Goal: Task Accomplishment & Management: Manage account settings

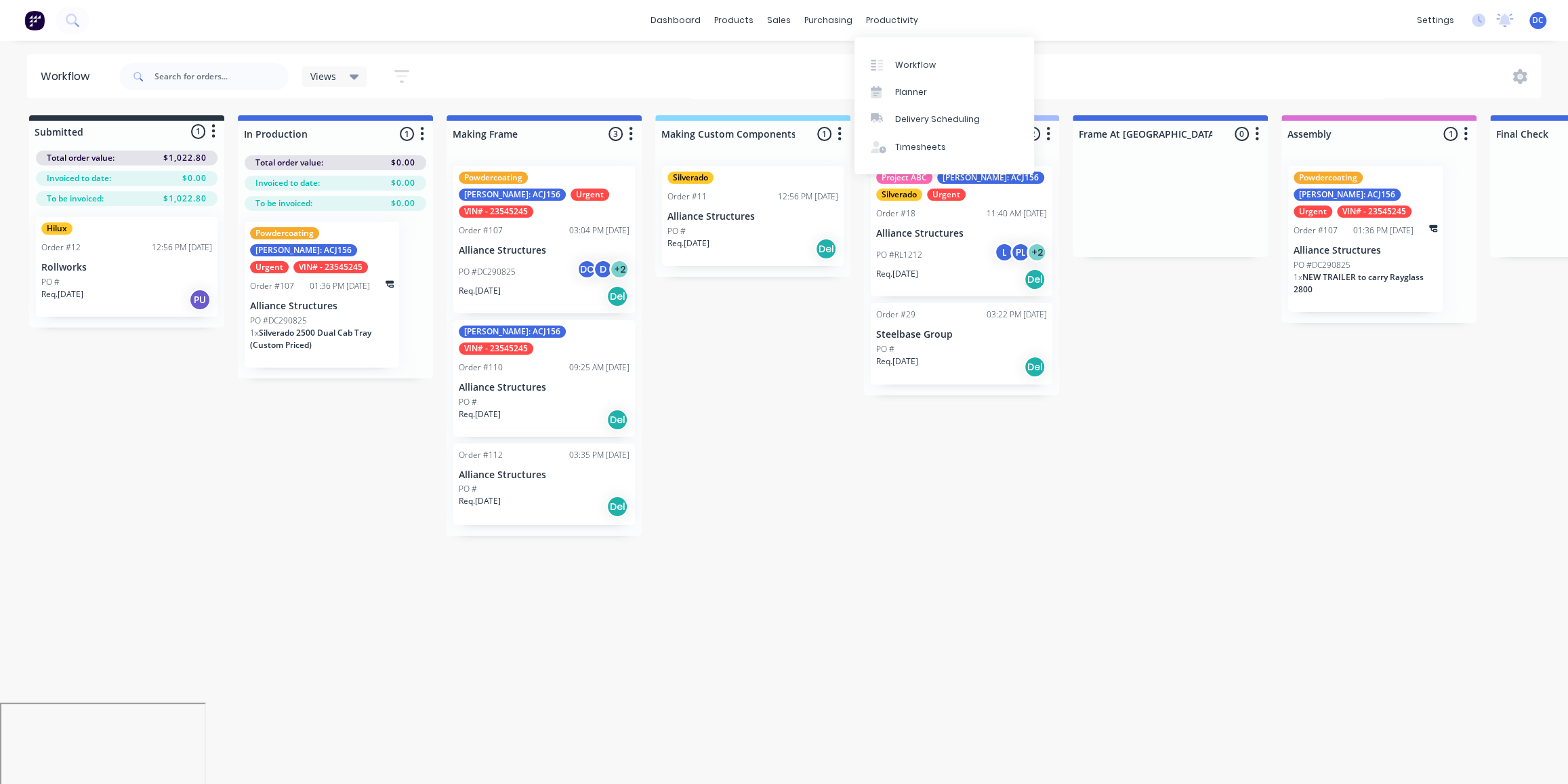
click at [711, 421] on div "Submitted 1 Status colour #273444 hex #273444 Save Cancel Summaries Total order…" at bounding box center [1120, 325] width 2260 height 420
click at [1552, 9] on div "dashboard products sales purchasing productivity dashboard products Product Cat…" at bounding box center [784, 21] width 1568 height 41
click at [1548, 13] on div "settings No new notifications Mark all as read David mentioned you in a message…" at bounding box center [1489, 21] width 158 height 21
click at [1541, 20] on span "DC" at bounding box center [1538, 21] width 12 height 12
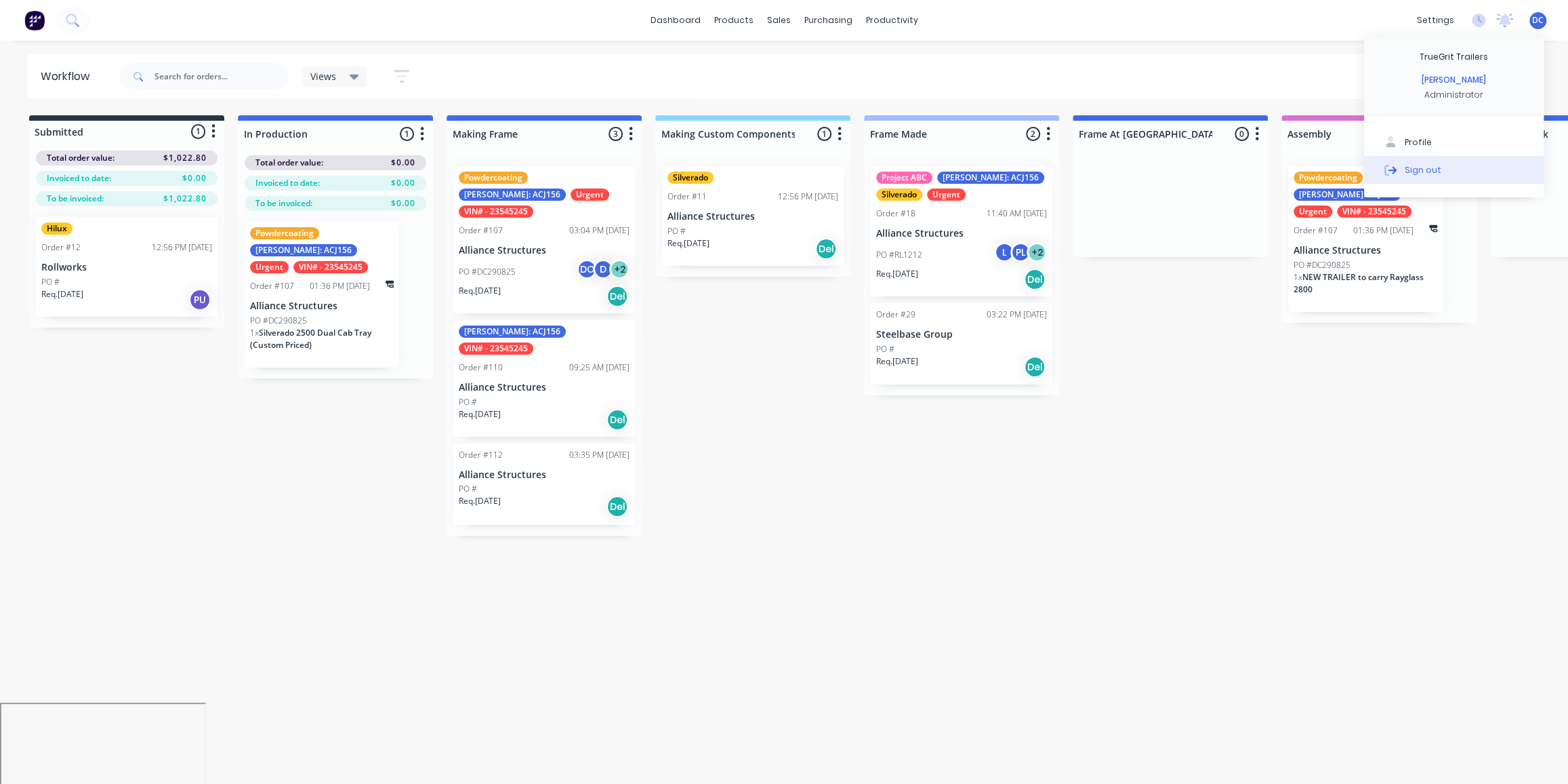
click at [1420, 166] on div "Sign out" at bounding box center [1423, 170] width 37 height 12
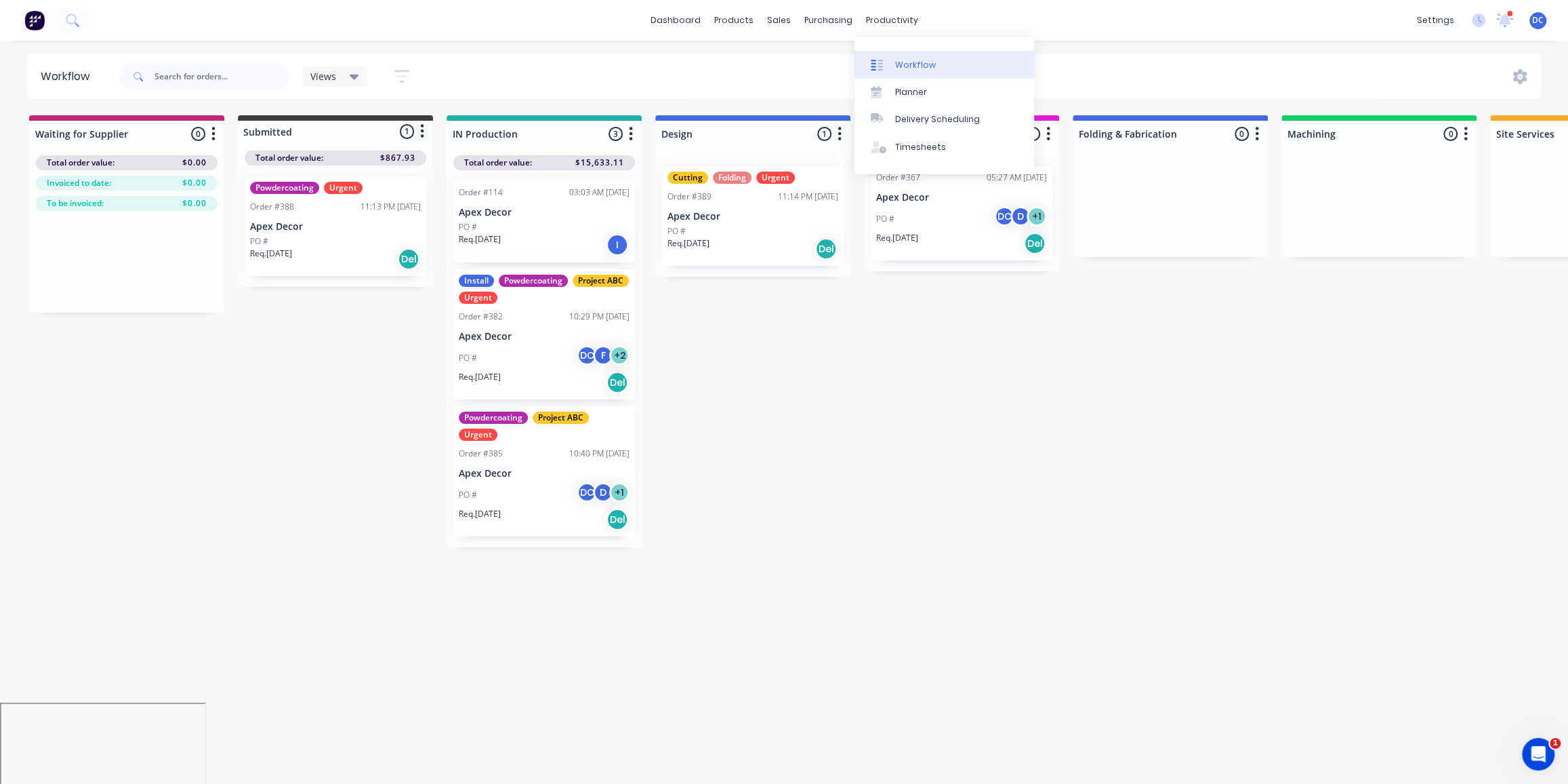
click at [897, 66] on div "Workflow" at bounding box center [916, 65] width 41 height 12
click at [541, 362] on div "PO # DC F + 2" at bounding box center [545, 358] width 171 height 26
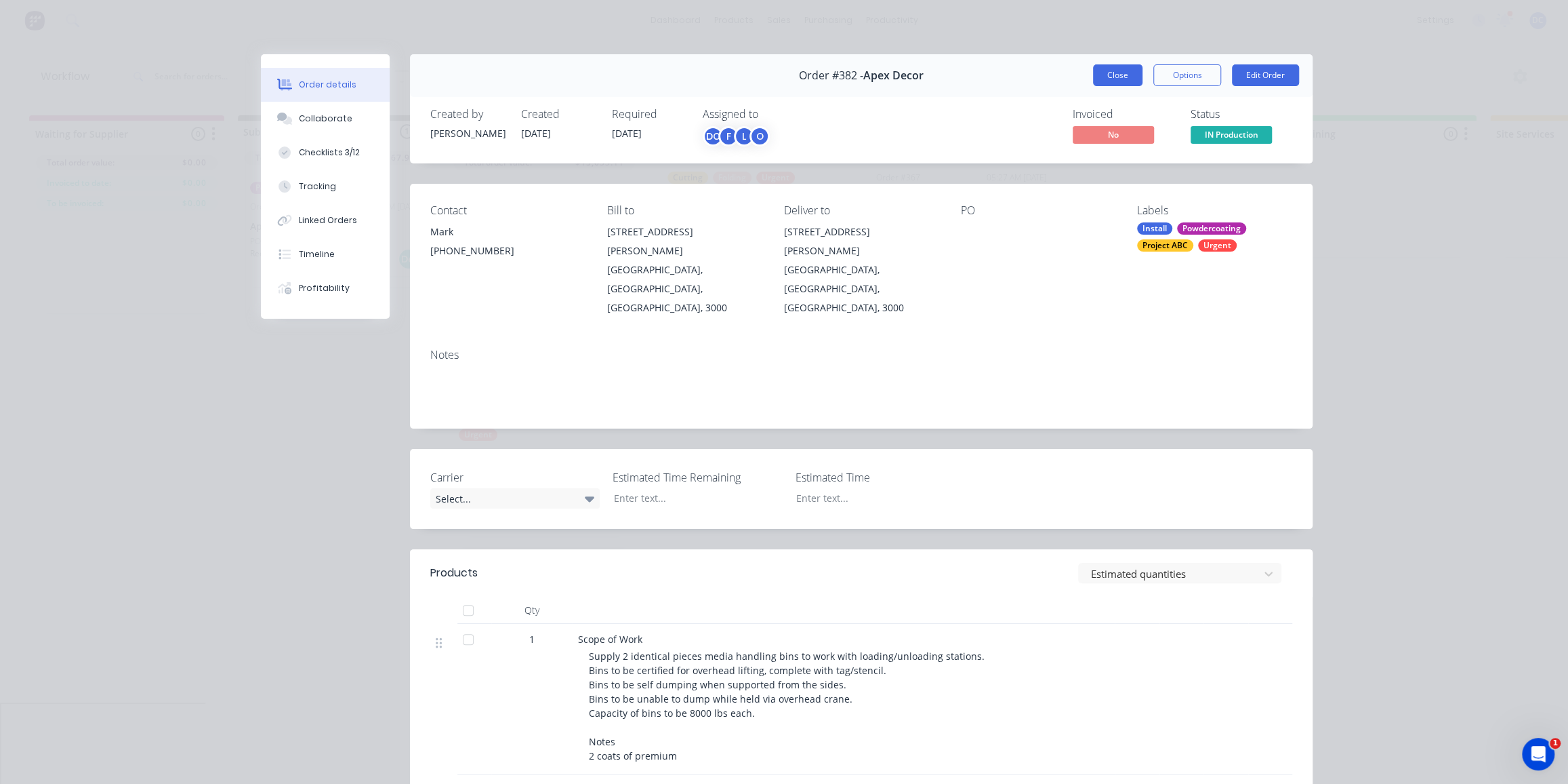
click at [1110, 66] on button "Close" at bounding box center [1118, 75] width 49 height 22
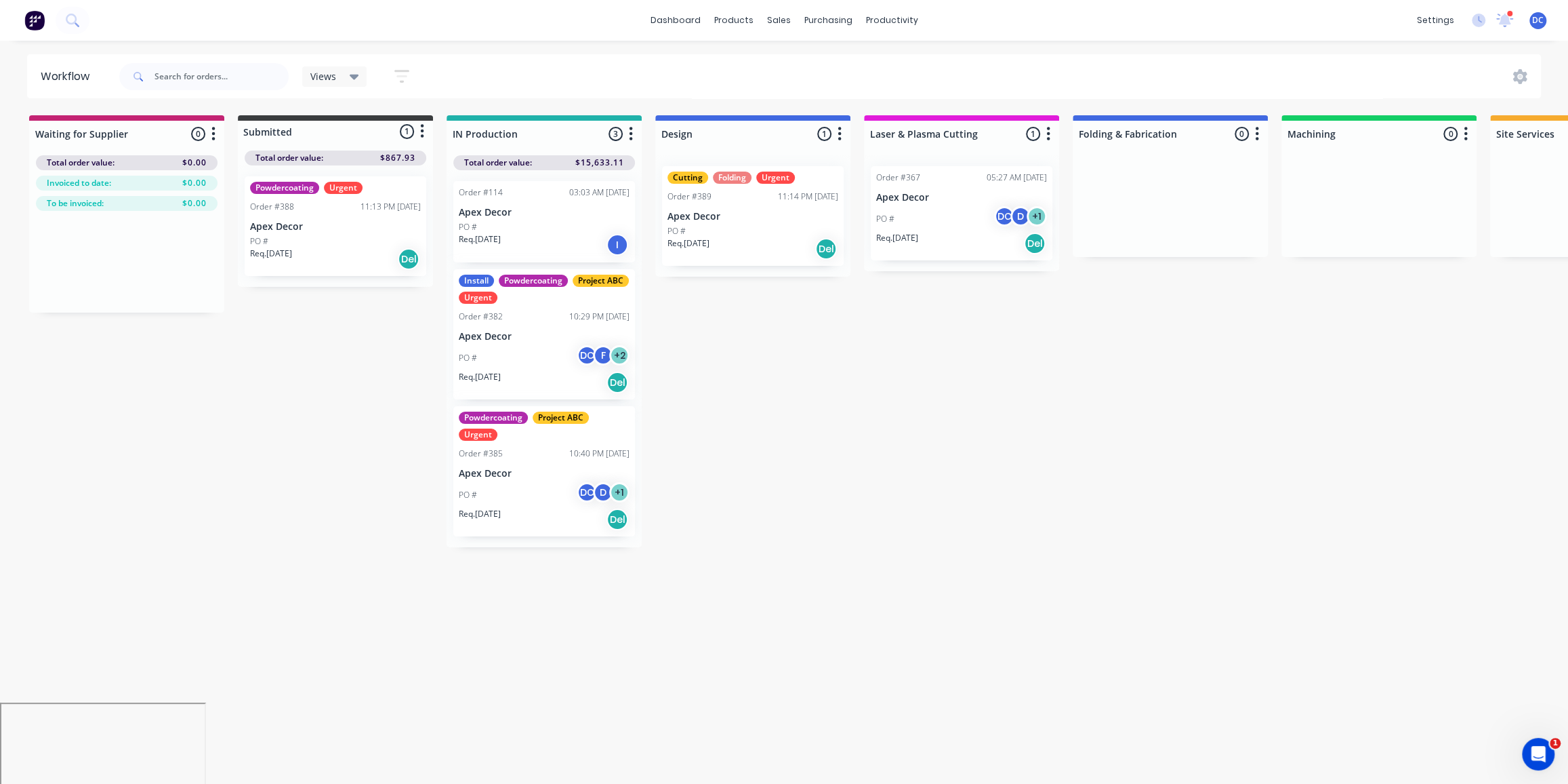
click at [607, 439] on div "Powdercoating Project ABC Urgent" at bounding box center [545, 426] width 171 height 29
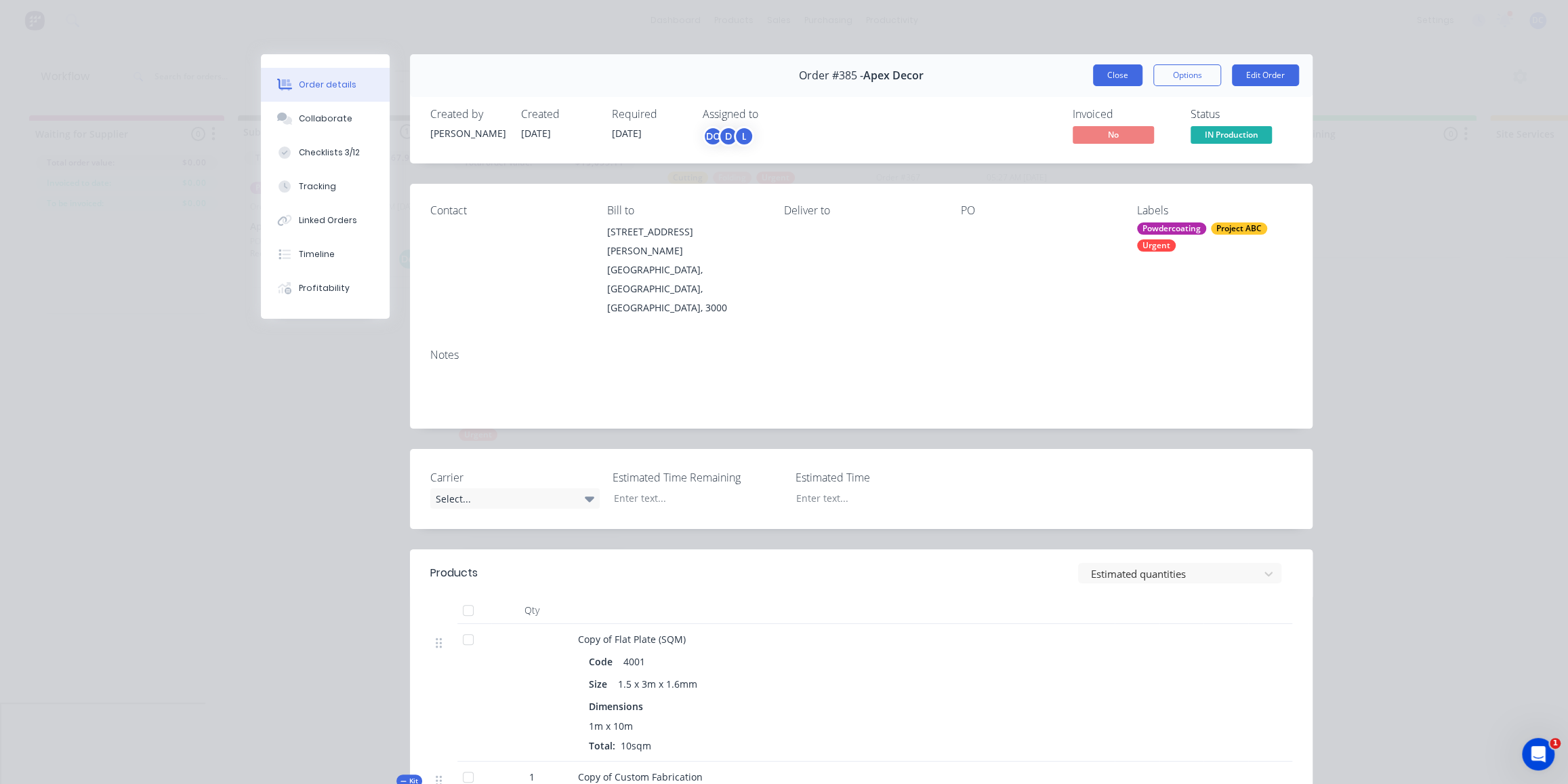
click at [1112, 70] on button "Close" at bounding box center [1118, 75] width 49 height 22
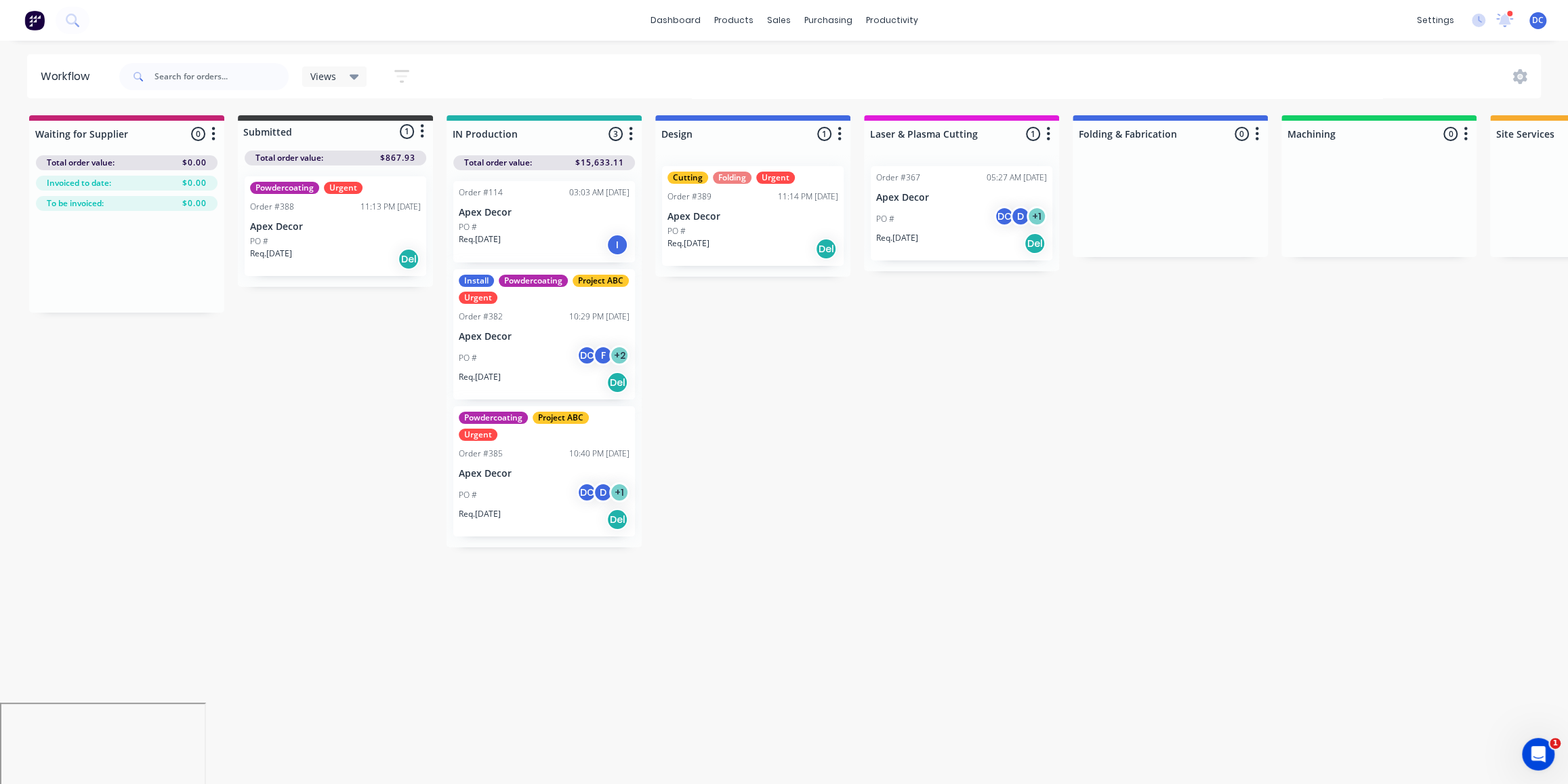
click at [374, 241] on div "PO #" at bounding box center [335, 241] width 171 height 12
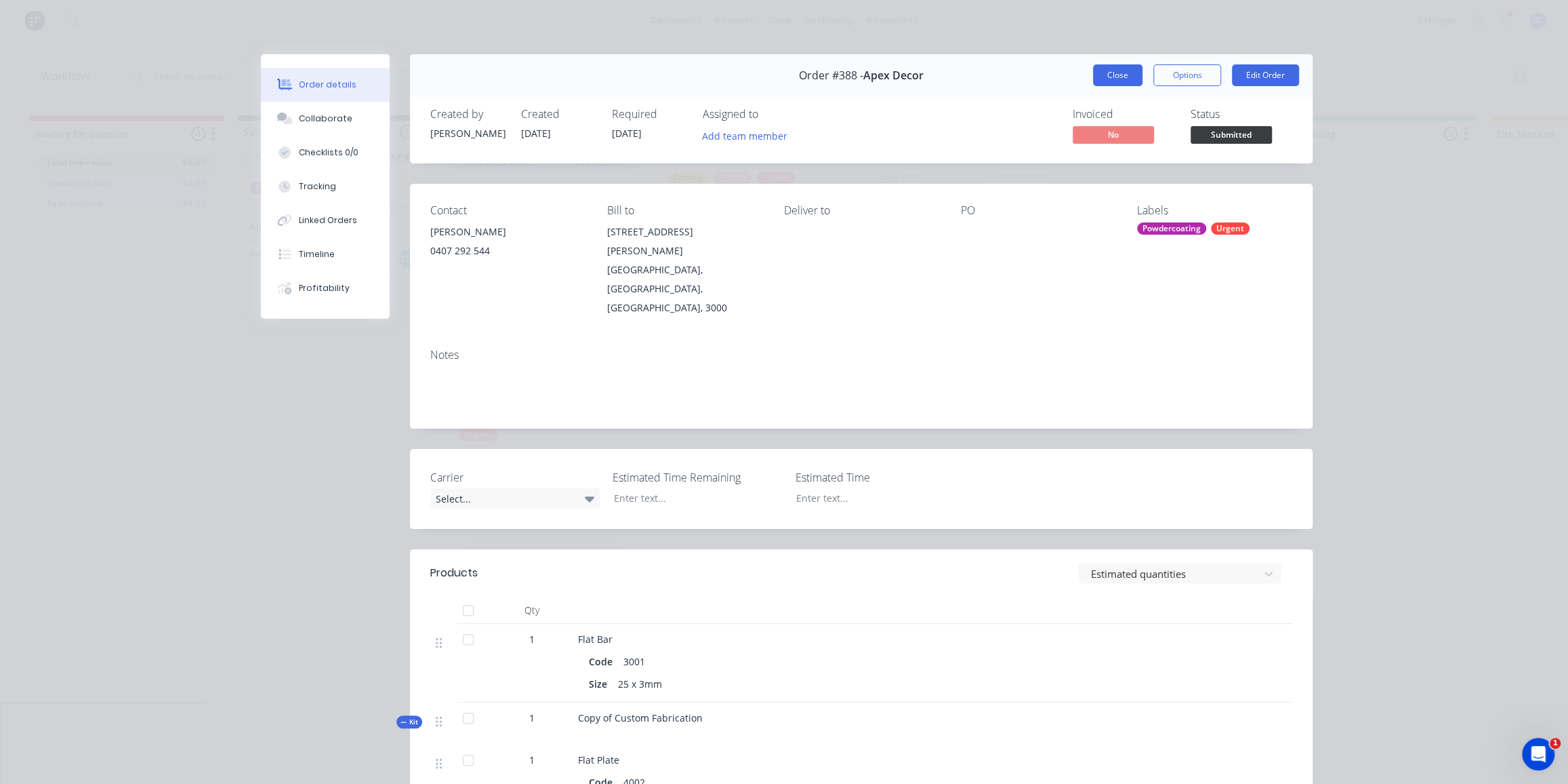
click at [1130, 77] on button "Close" at bounding box center [1118, 75] width 49 height 22
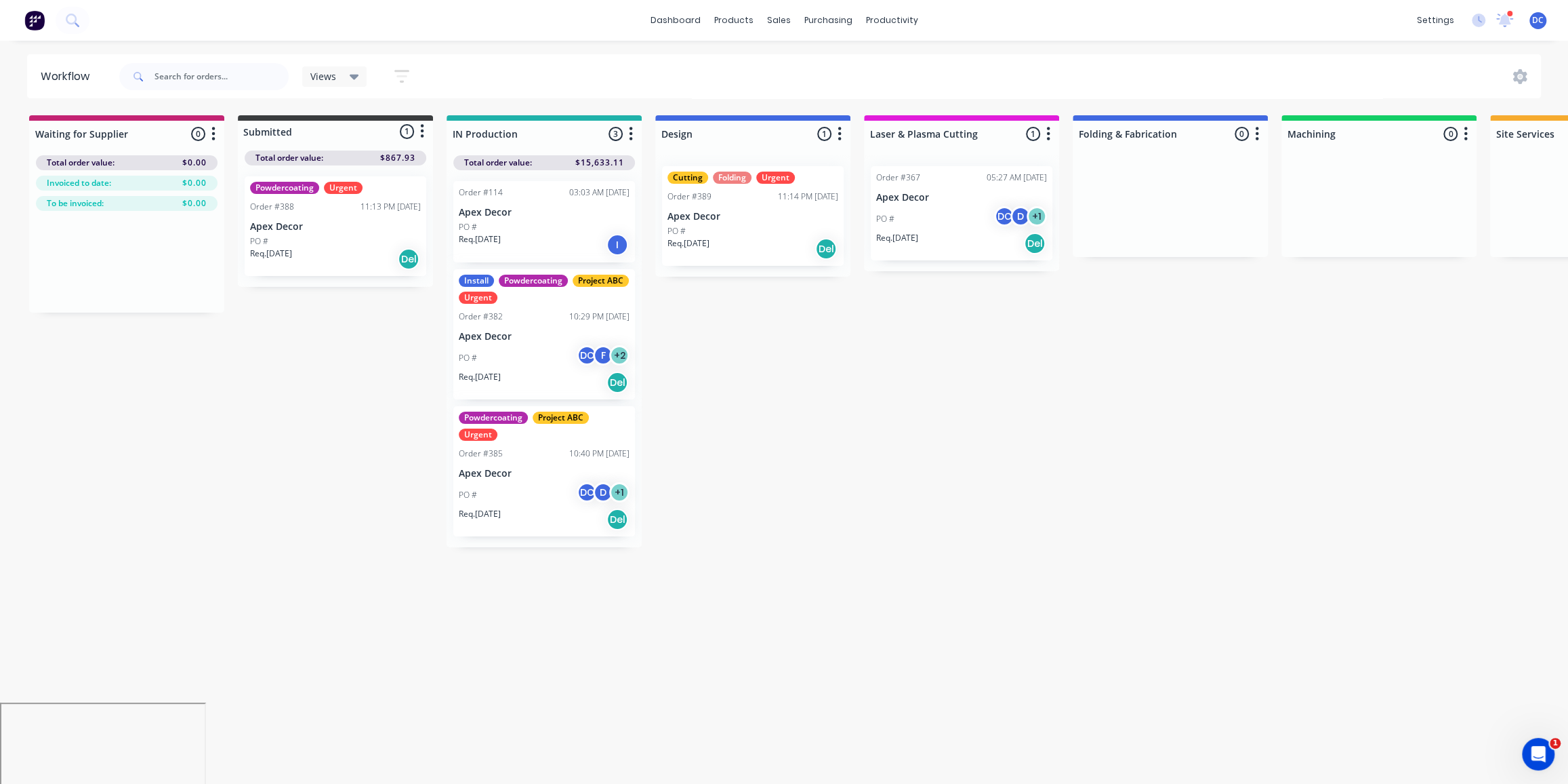
click at [771, 243] on div "Req. 01/10/25 Del" at bounding box center [753, 249] width 171 height 23
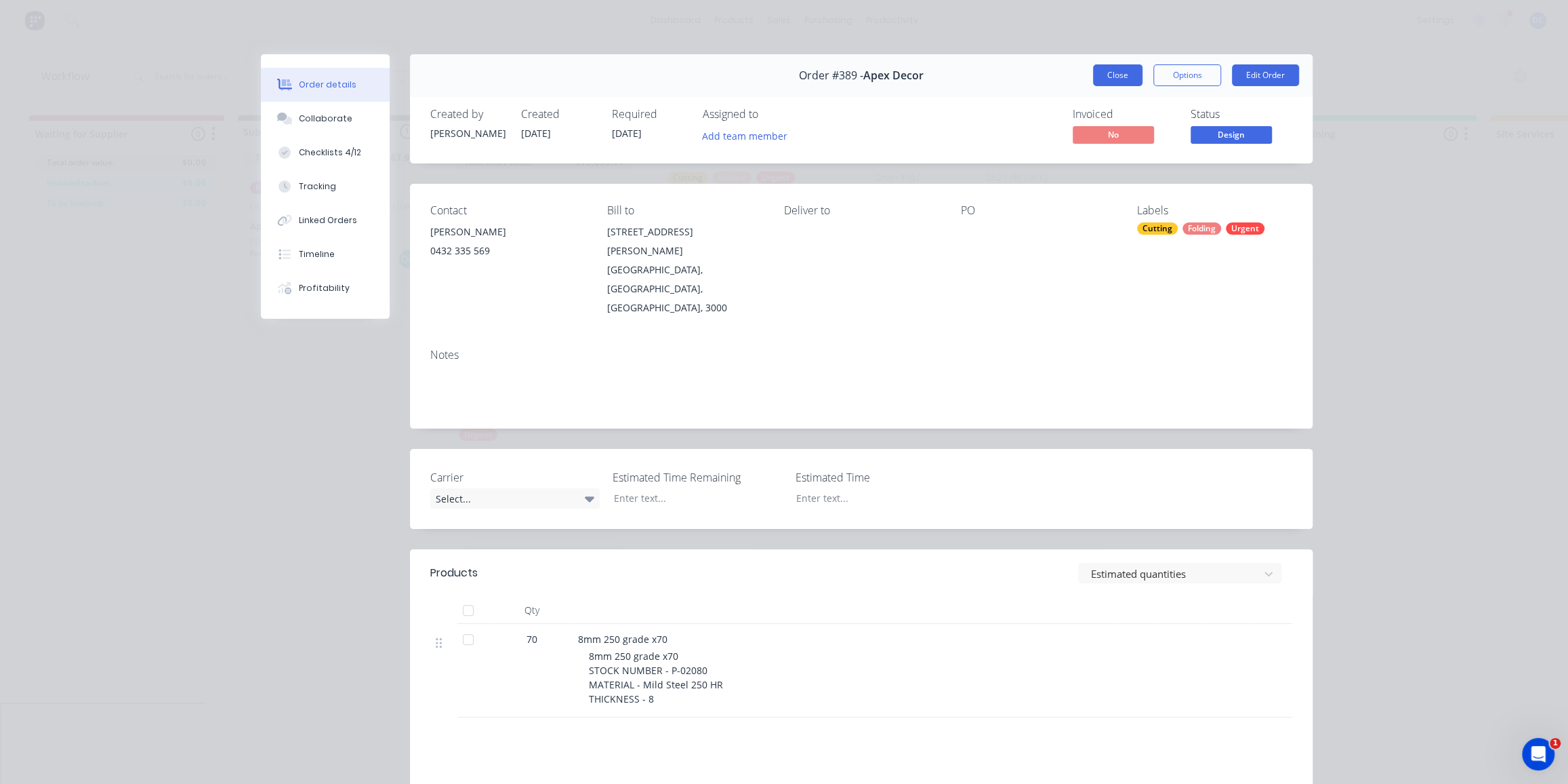
click at [1118, 73] on button "Close" at bounding box center [1118, 75] width 49 height 22
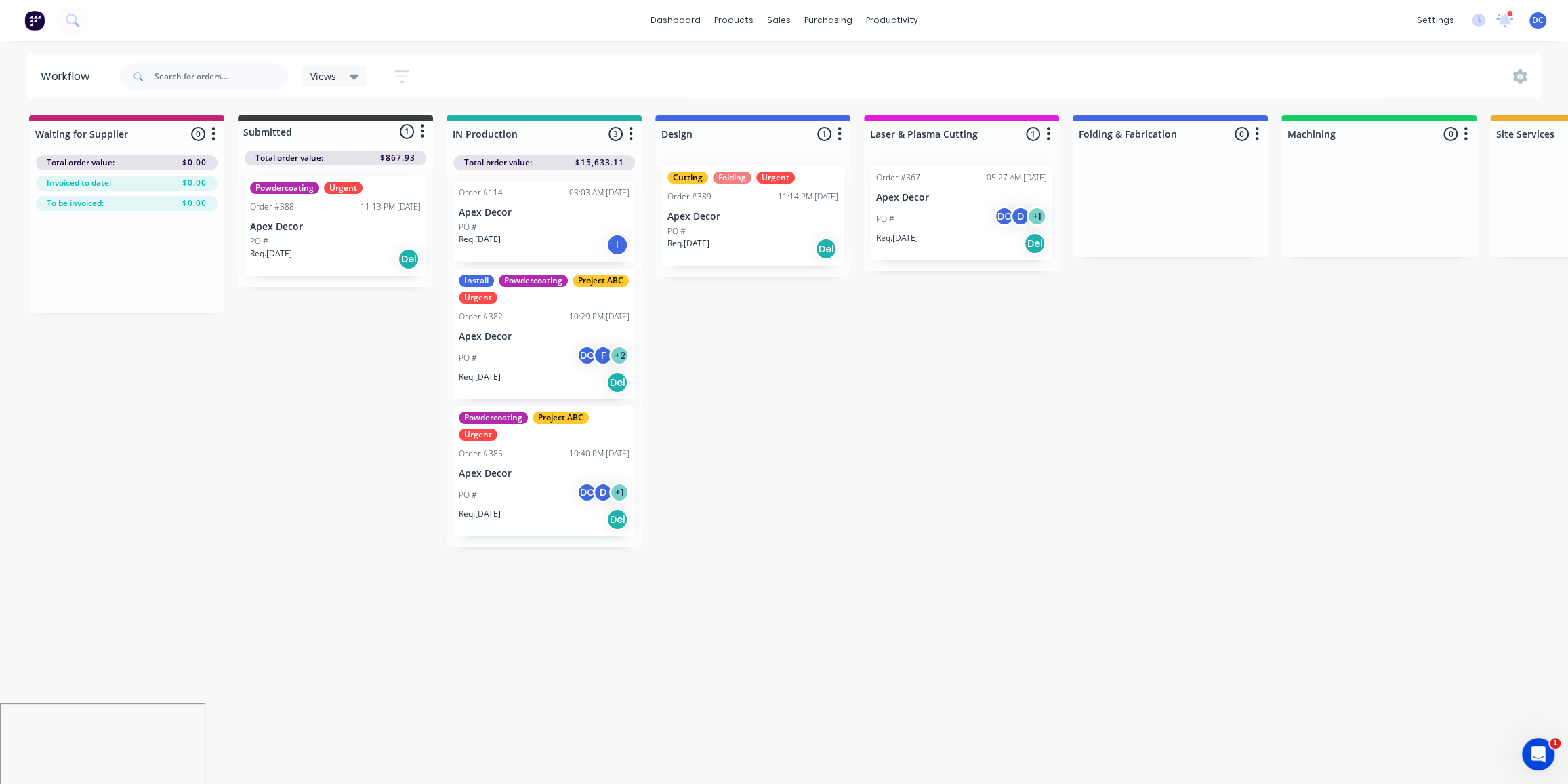
click at [922, 248] on div "Req. 04/09/25 Del" at bounding box center [962, 243] width 171 height 23
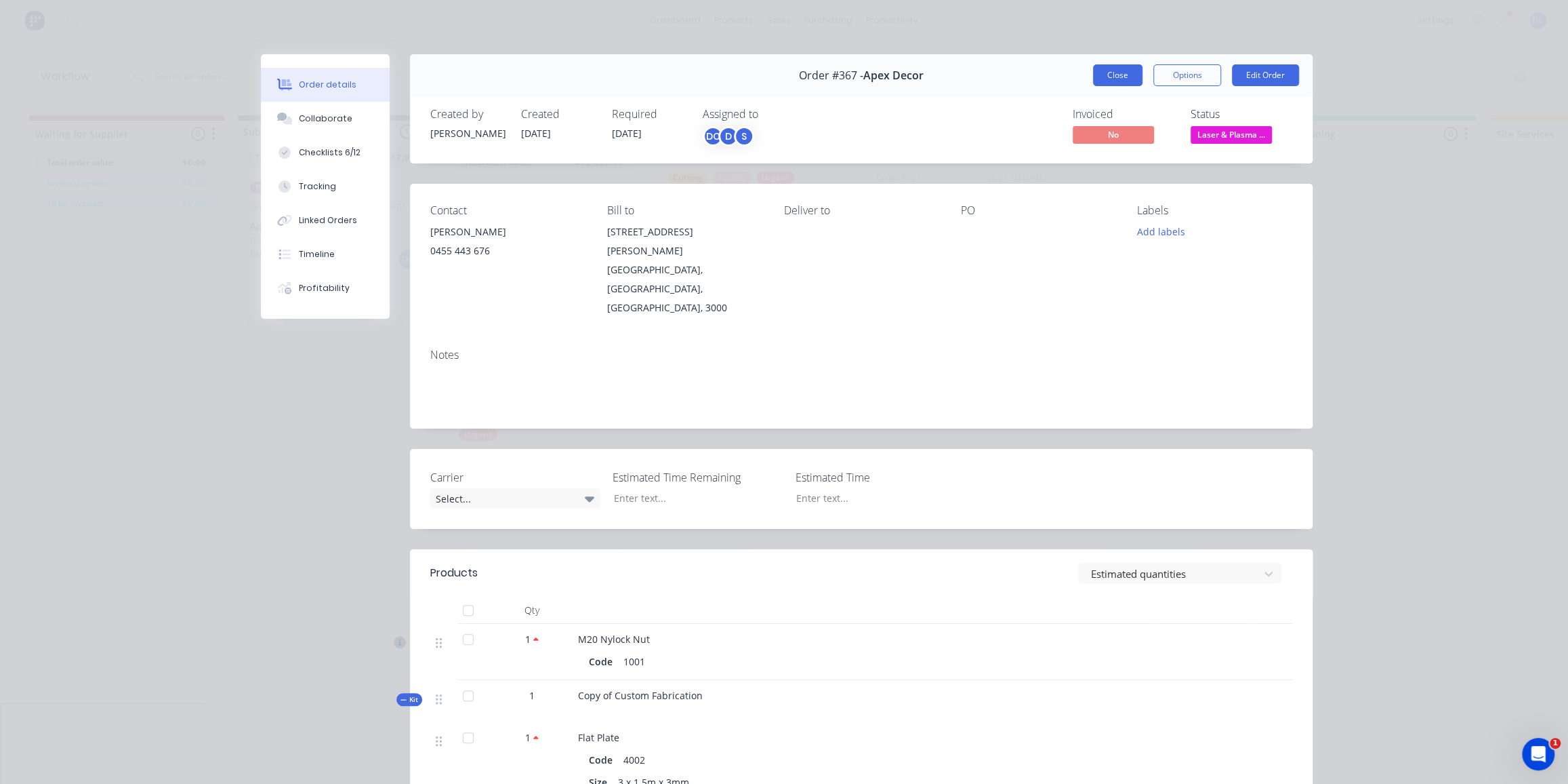
click at [1112, 75] on button "Close" at bounding box center [1118, 75] width 49 height 22
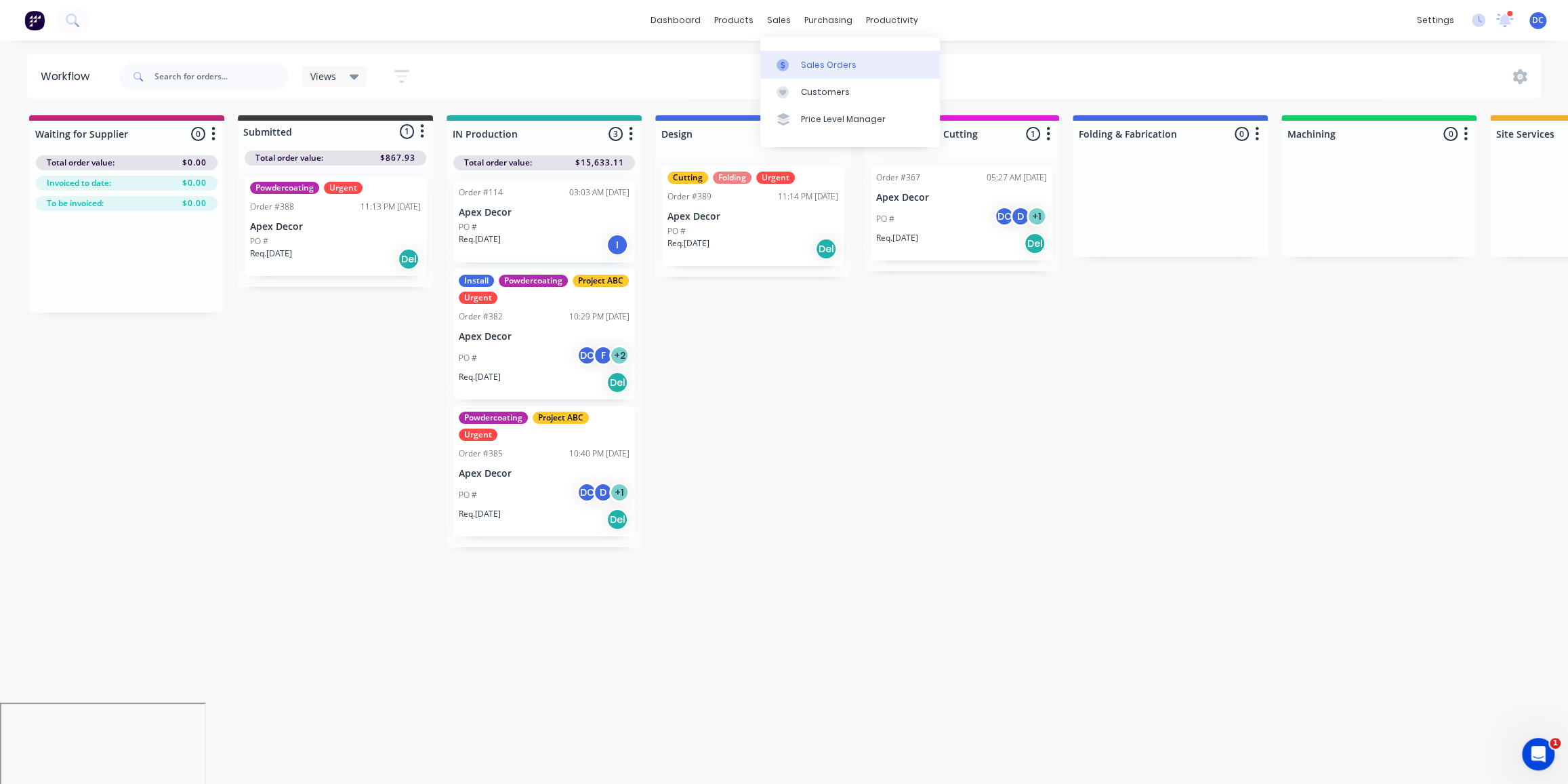
click at [808, 59] on div "Sales Orders" at bounding box center [828, 65] width 55 height 12
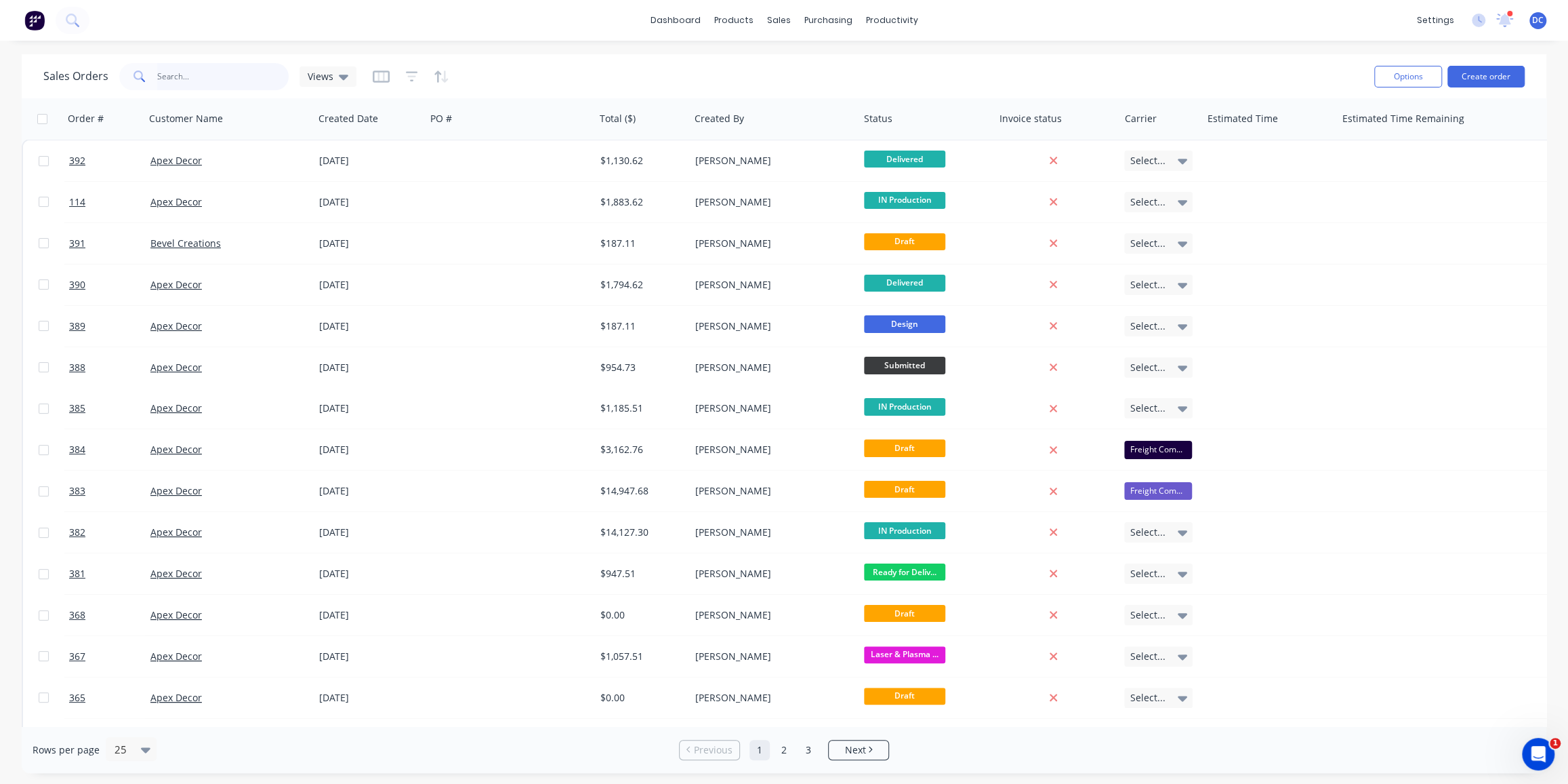
click at [193, 82] on input "text" at bounding box center [223, 77] width 132 height 27
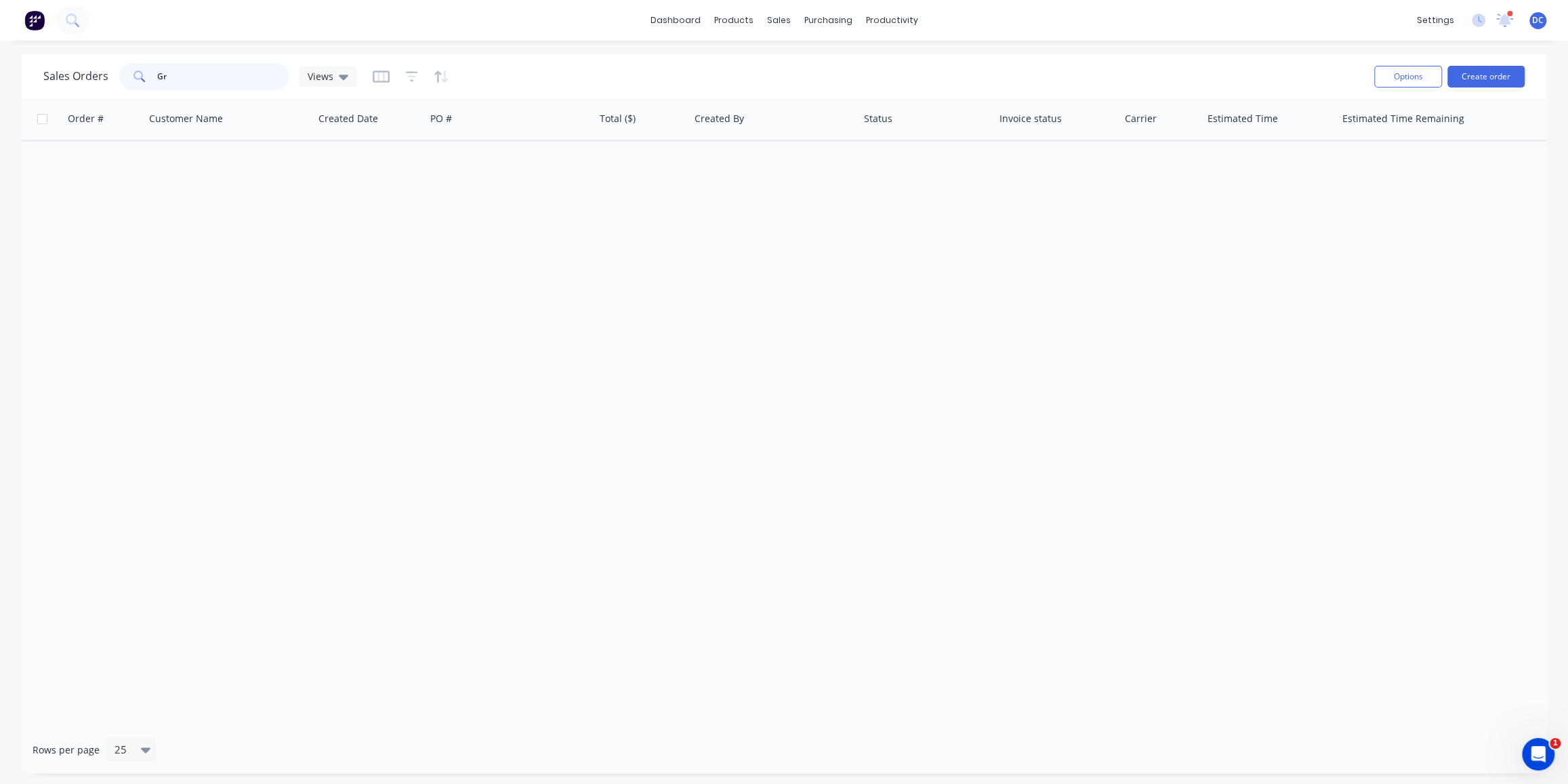
type input "G"
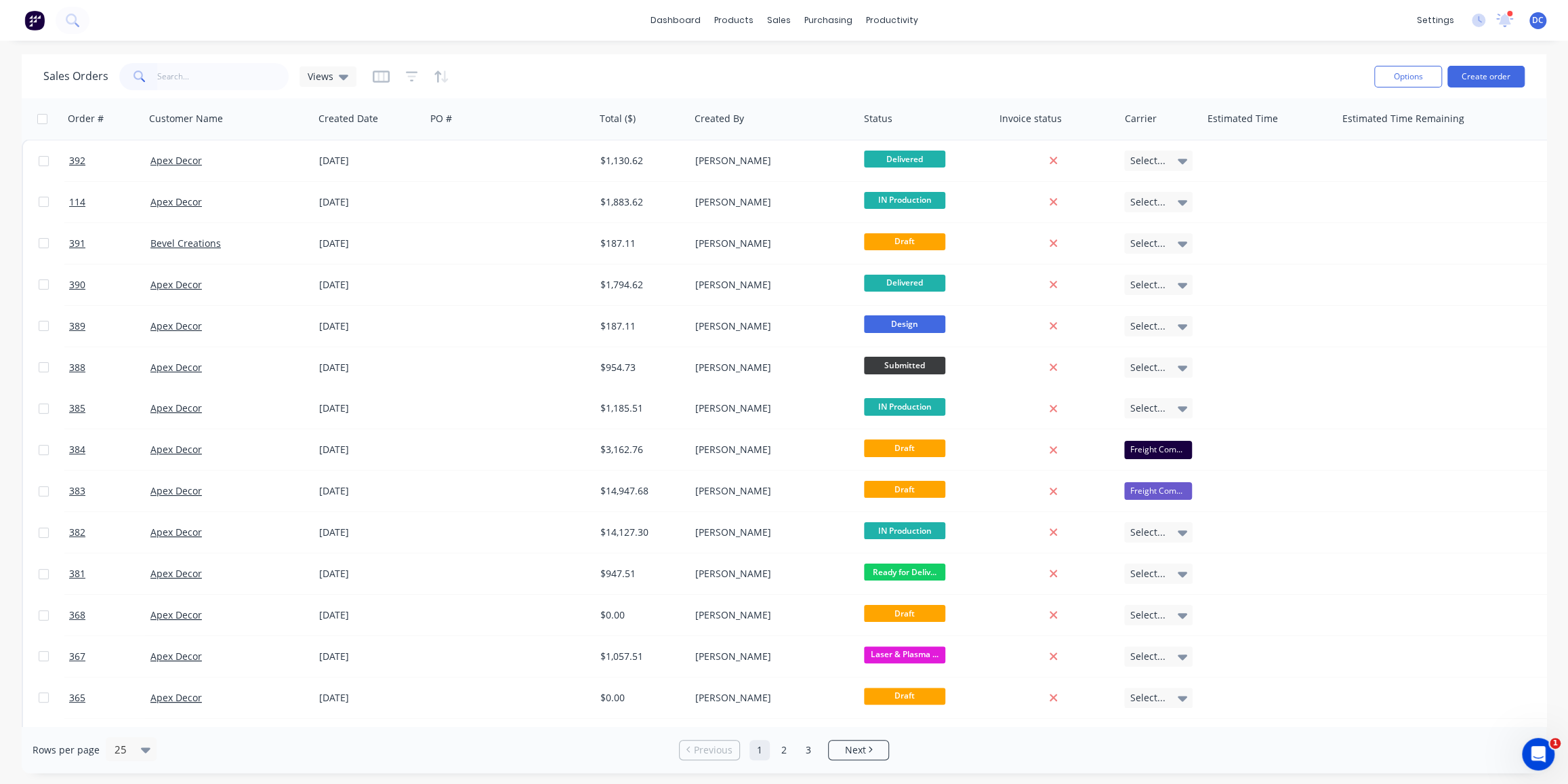
click at [376, 85] on button "button" at bounding box center [381, 77] width 17 height 22
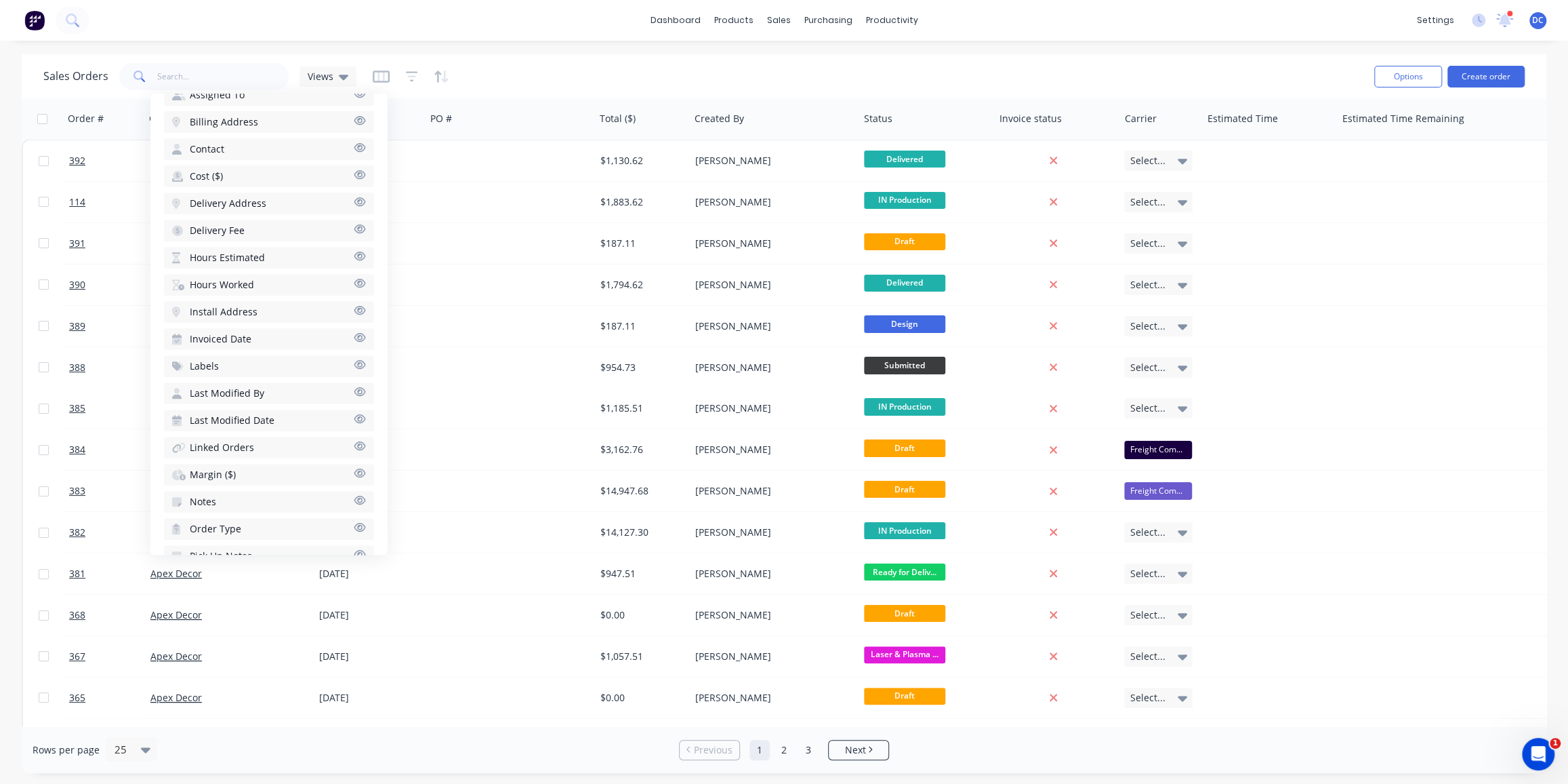
scroll to position [419, 0]
click at [222, 177] on span "Contact" at bounding box center [207, 178] width 35 height 14
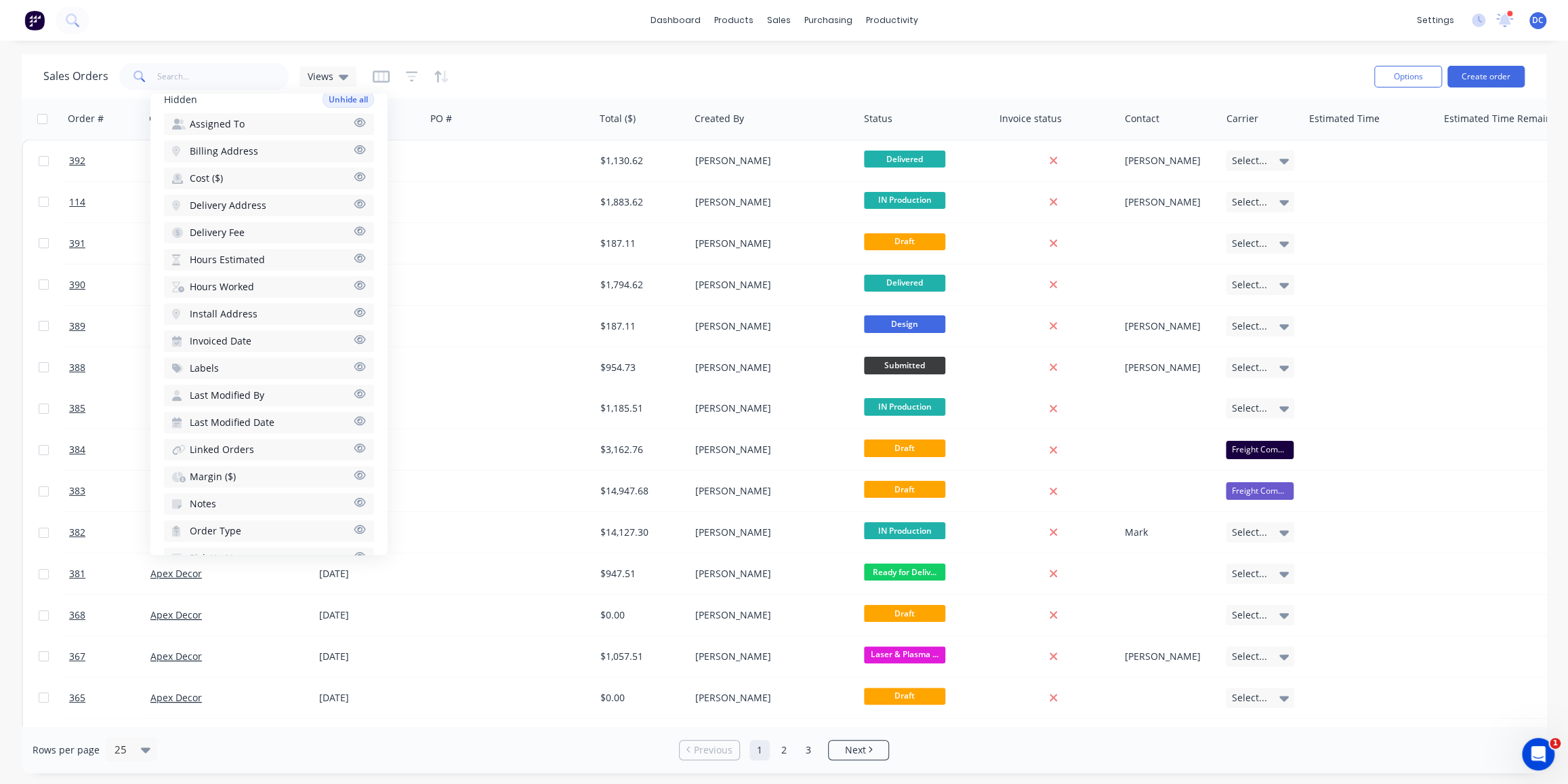
click at [11, 172] on div "Sales Orders Views Options Create order Order # Customer Name Created Date PO #…" at bounding box center [784, 413] width 1568 height 718
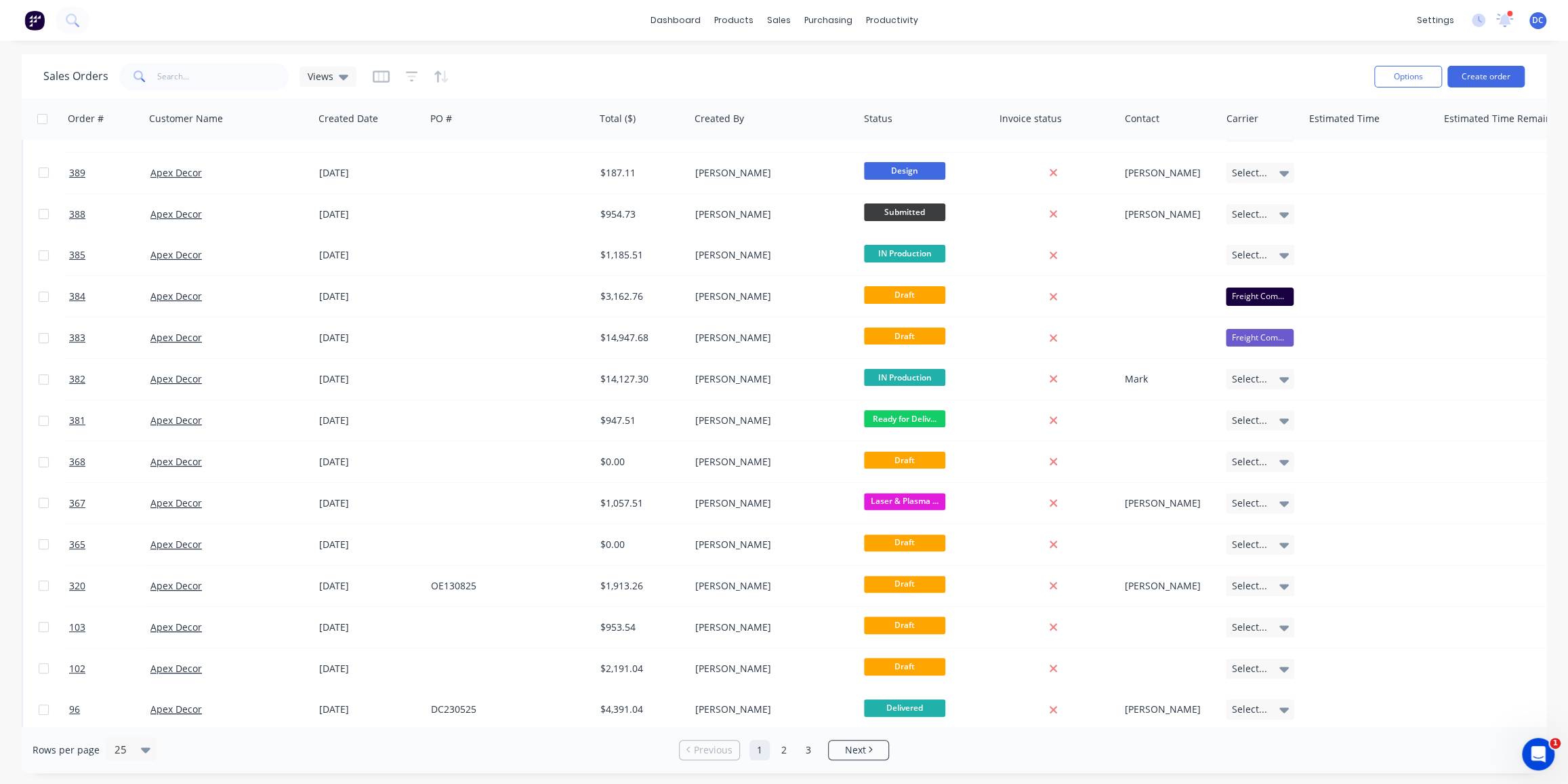
scroll to position [0, 0]
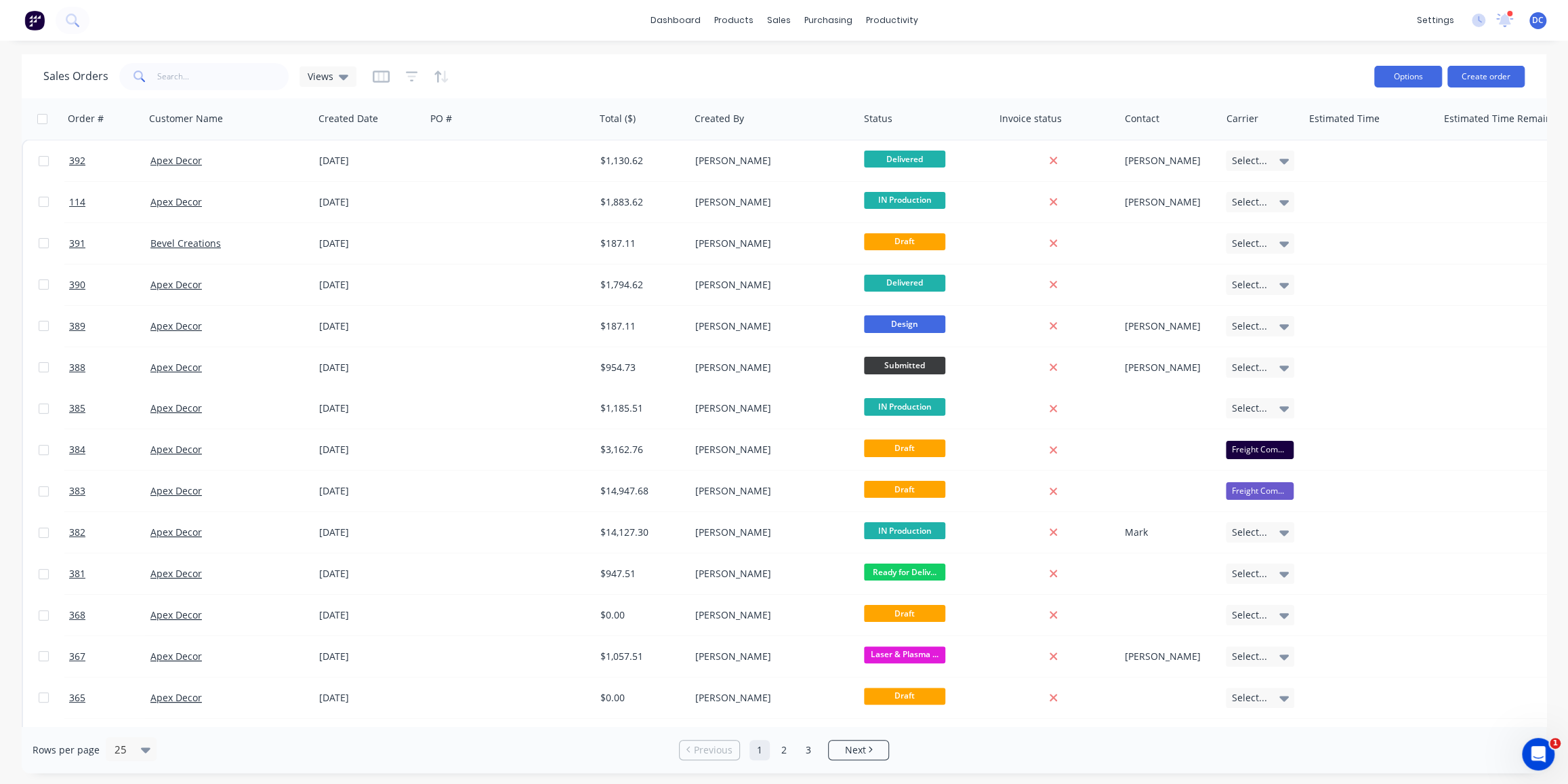
click at [1396, 76] on button "Options" at bounding box center [1408, 77] width 68 height 22
click at [1257, 23] on div "dashboard products sales purchasing productivity dashboard products Product Cat…" at bounding box center [784, 21] width 1568 height 41
click at [406, 77] on icon "button" at bounding box center [412, 77] width 12 height 14
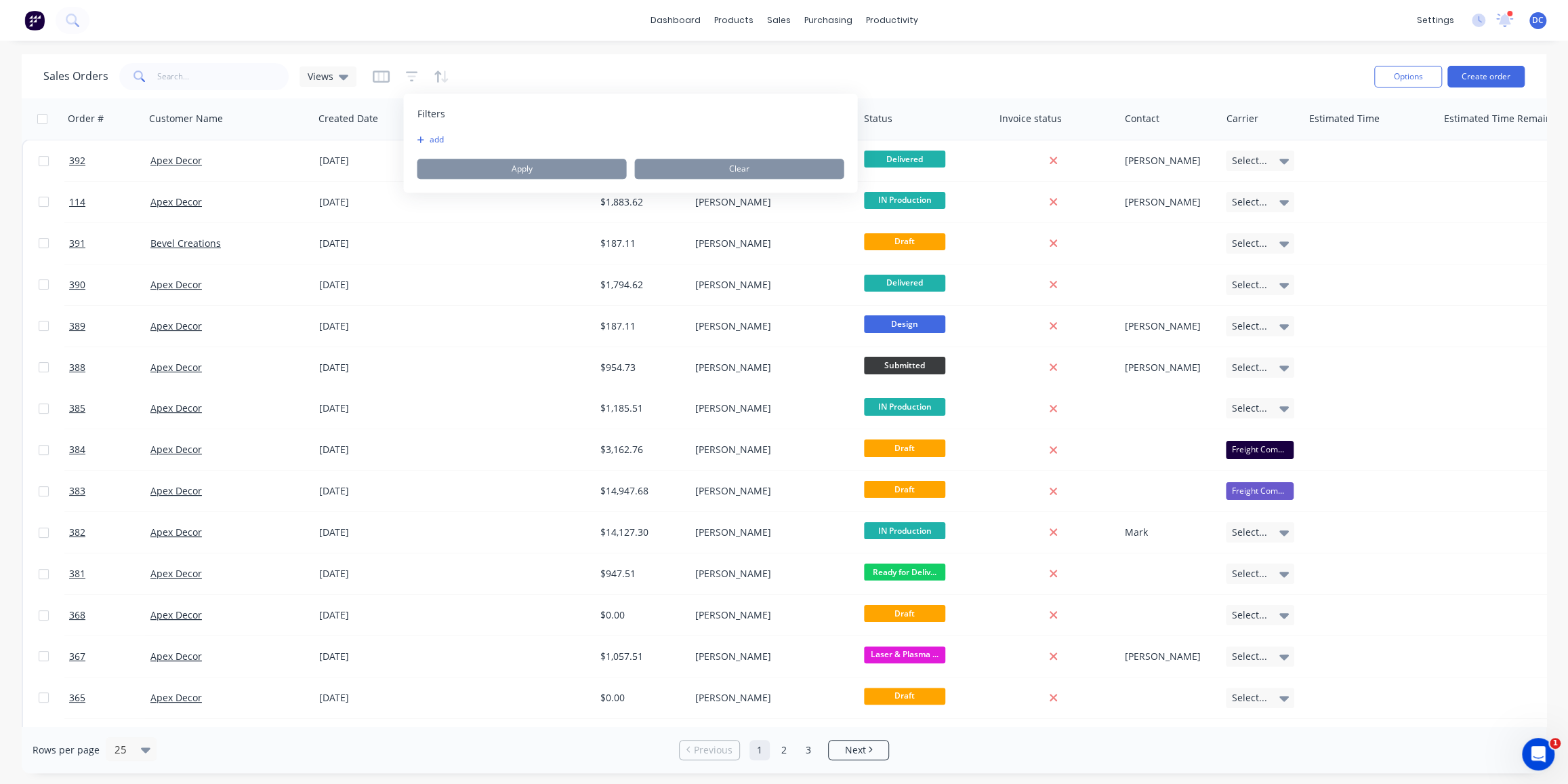
click at [424, 138] on icon "button" at bounding box center [420, 139] width 8 height 8
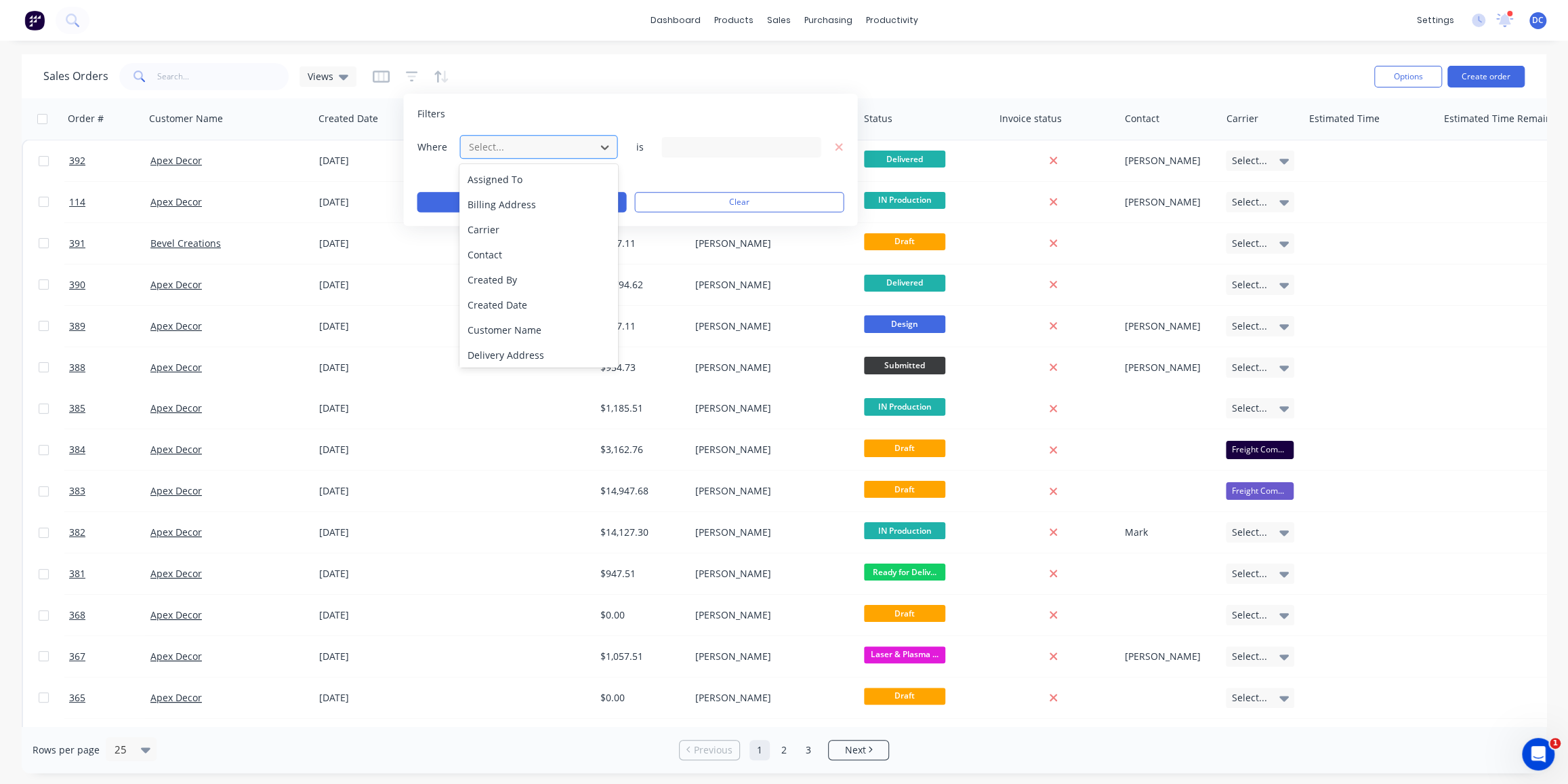
click at [508, 146] on div at bounding box center [527, 146] width 122 height 17
click at [438, 72] on icon "button" at bounding box center [438, 76] width 7 height 12
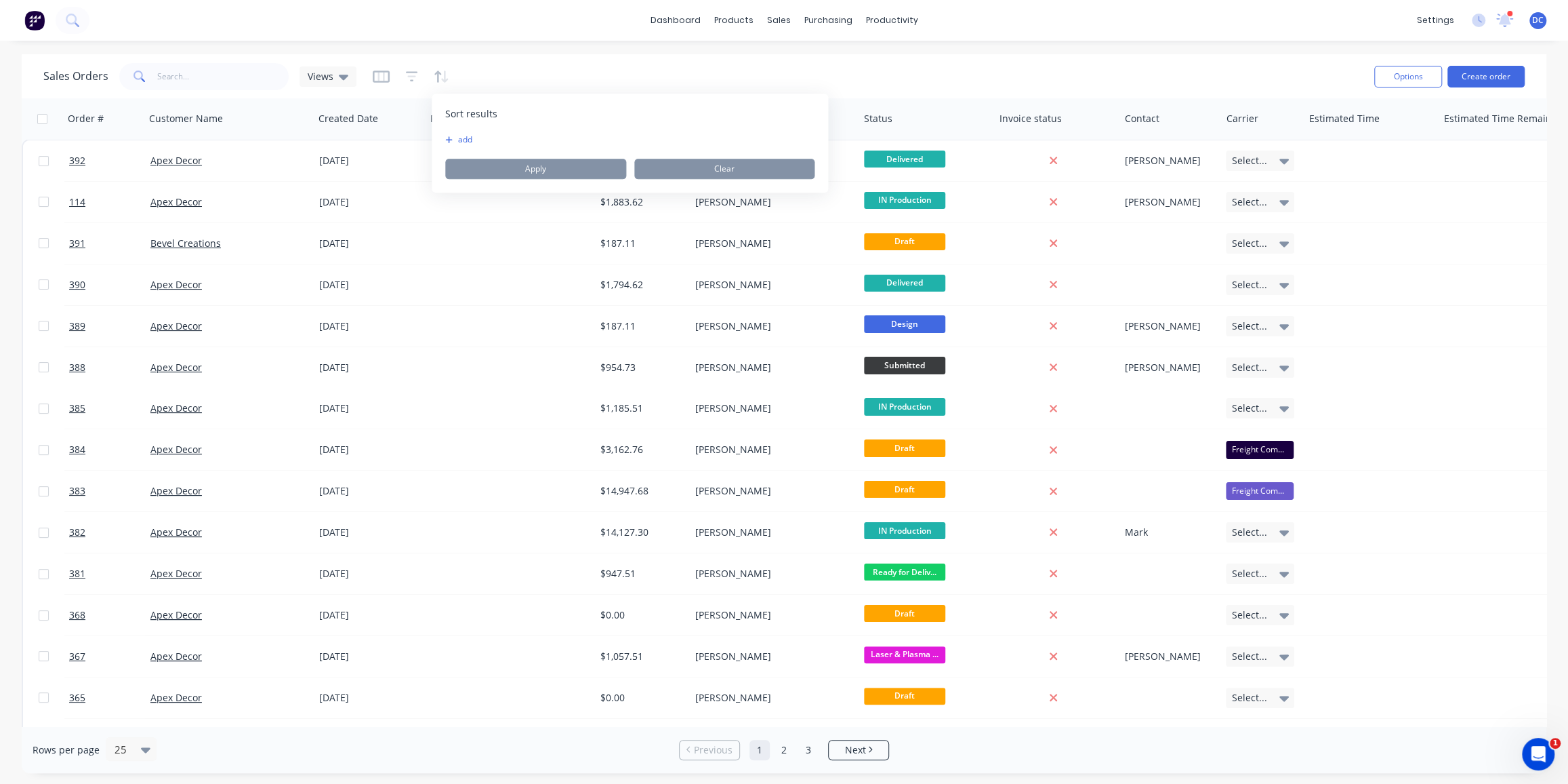
click at [456, 137] on button "add" at bounding box center [454, 139] width 17 height 11
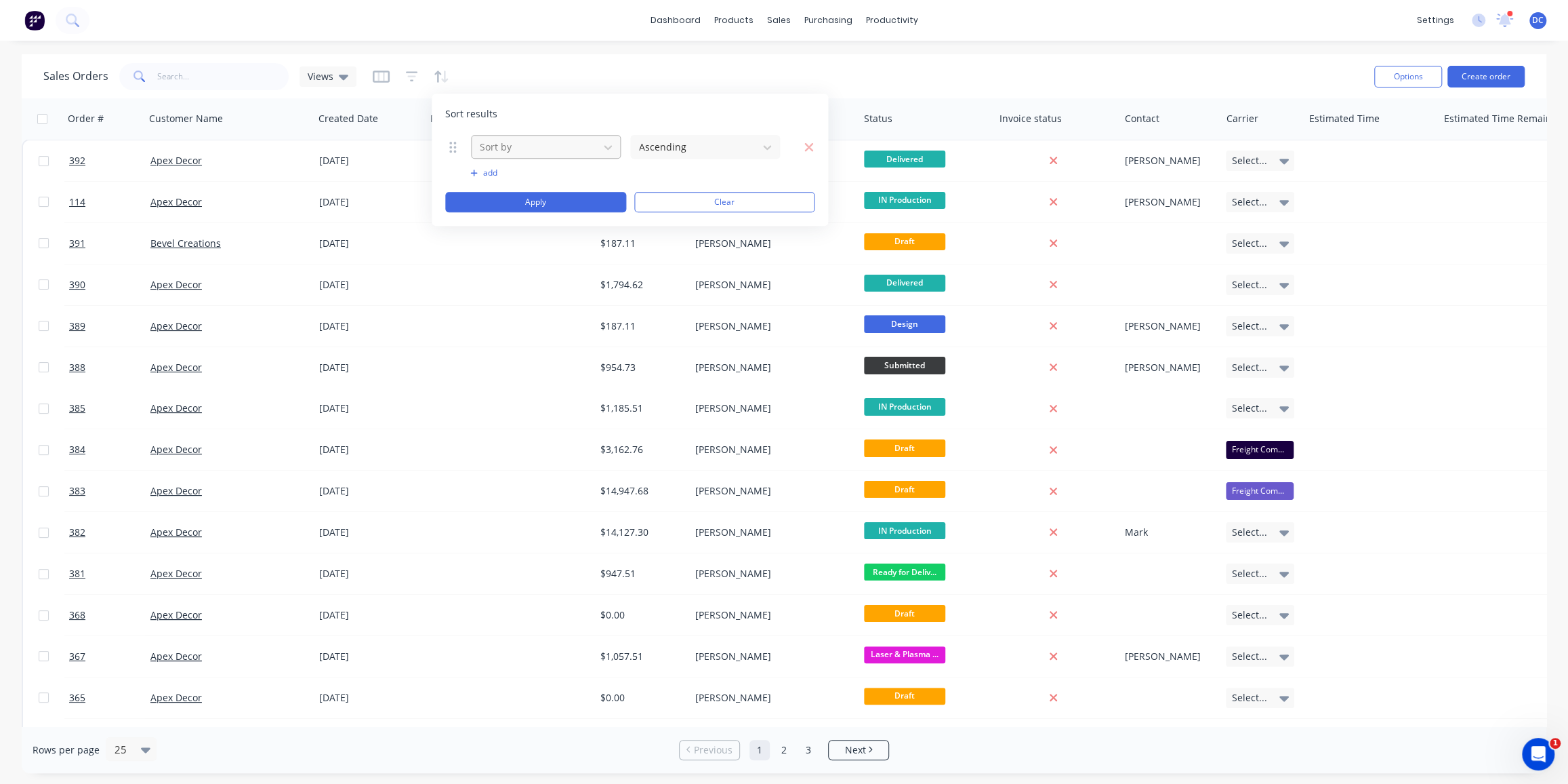
click at [507, 146] on div at bounding box center [535, 146] width 113 height 17
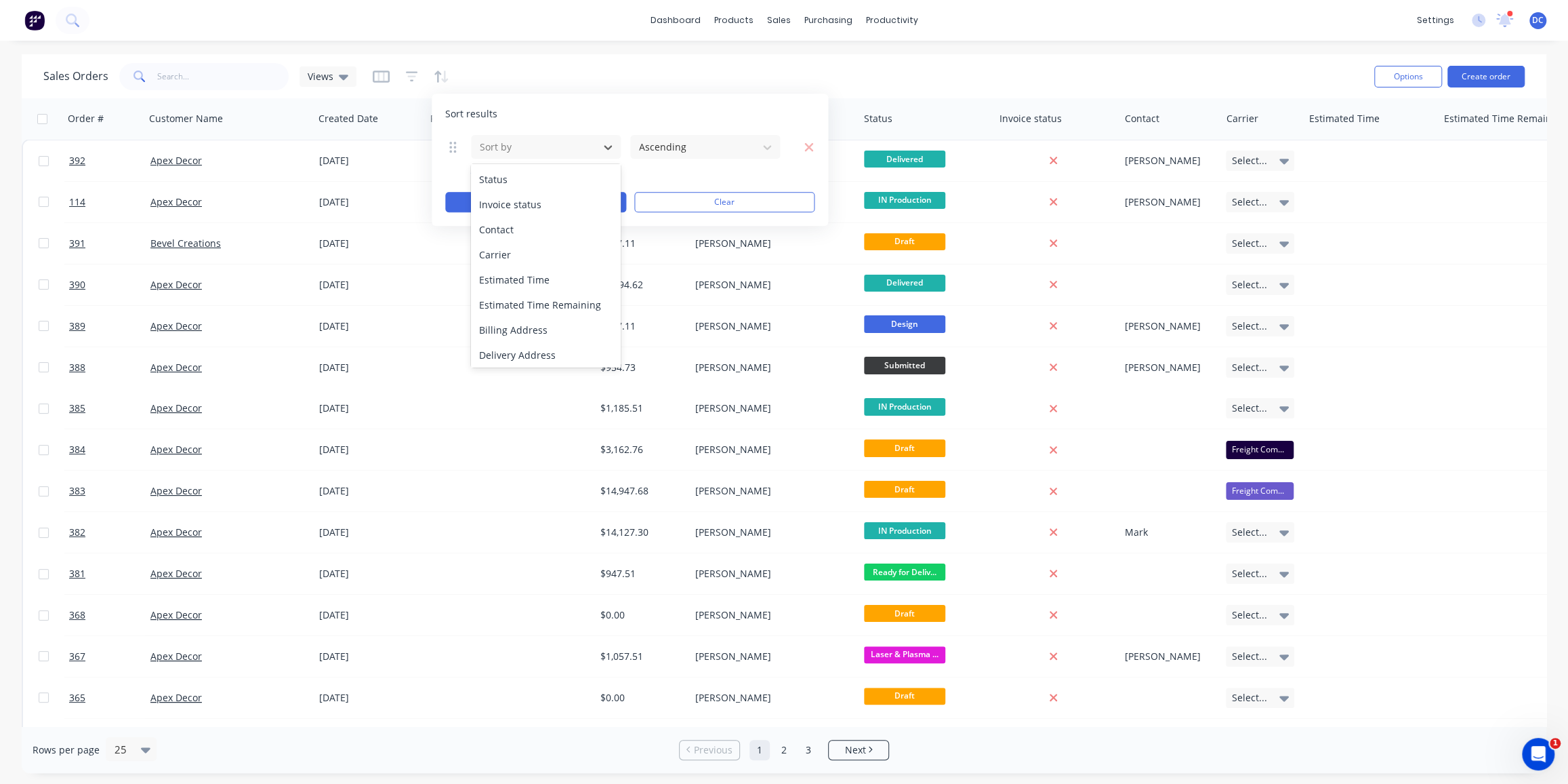
scroll to position [0, 0]
click at [568, 50] on div "dashboard products sales purchasing productivity dashboard products Product Cat…" at bounding box center [784, 392] width 1568 height 784
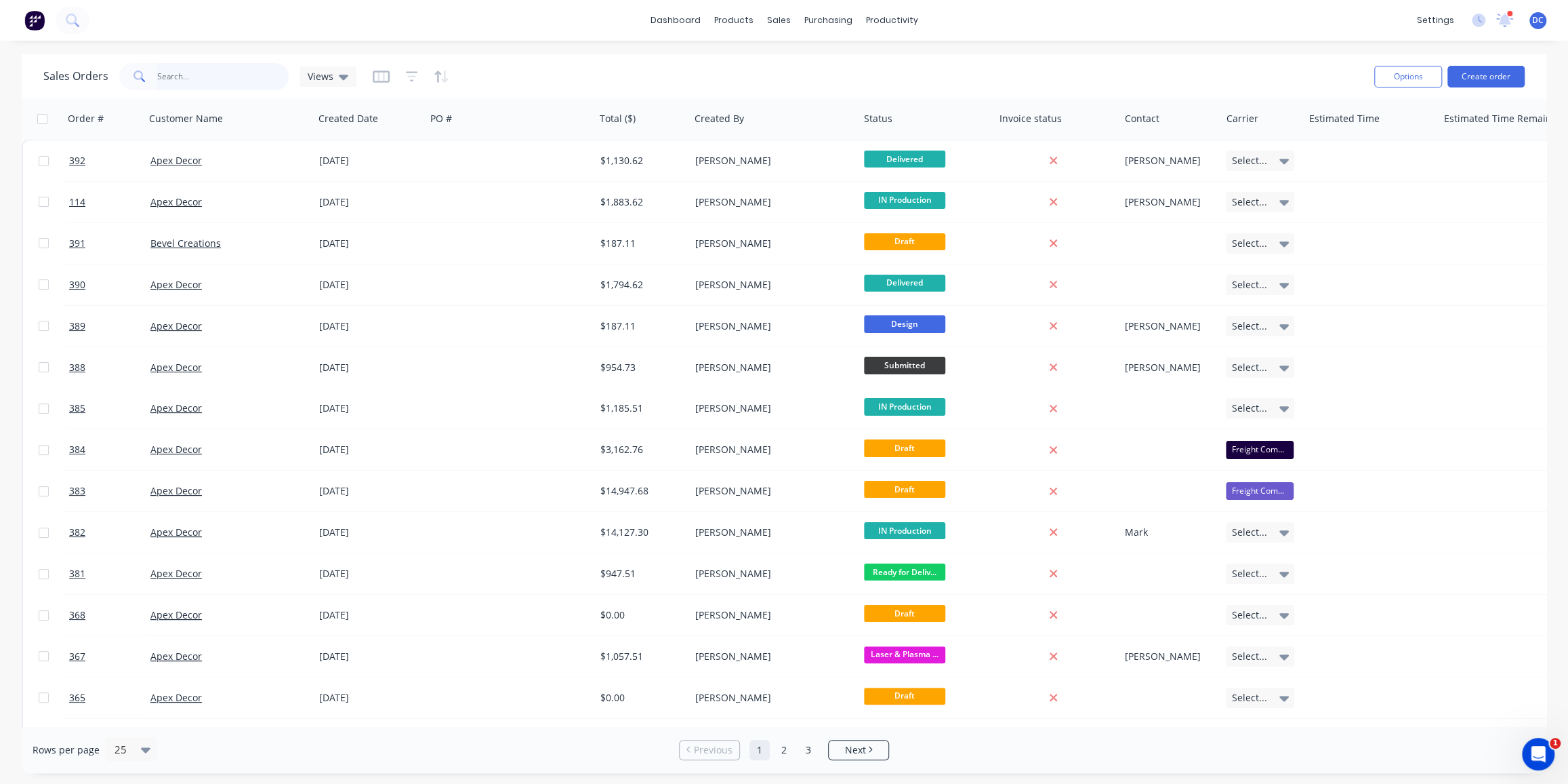
click at [215, 77] on input "text" at bounding box center [223, 77] width 132 height 27
click at [62, 15] on button at bounding box center [72, 21] width 34 height 27
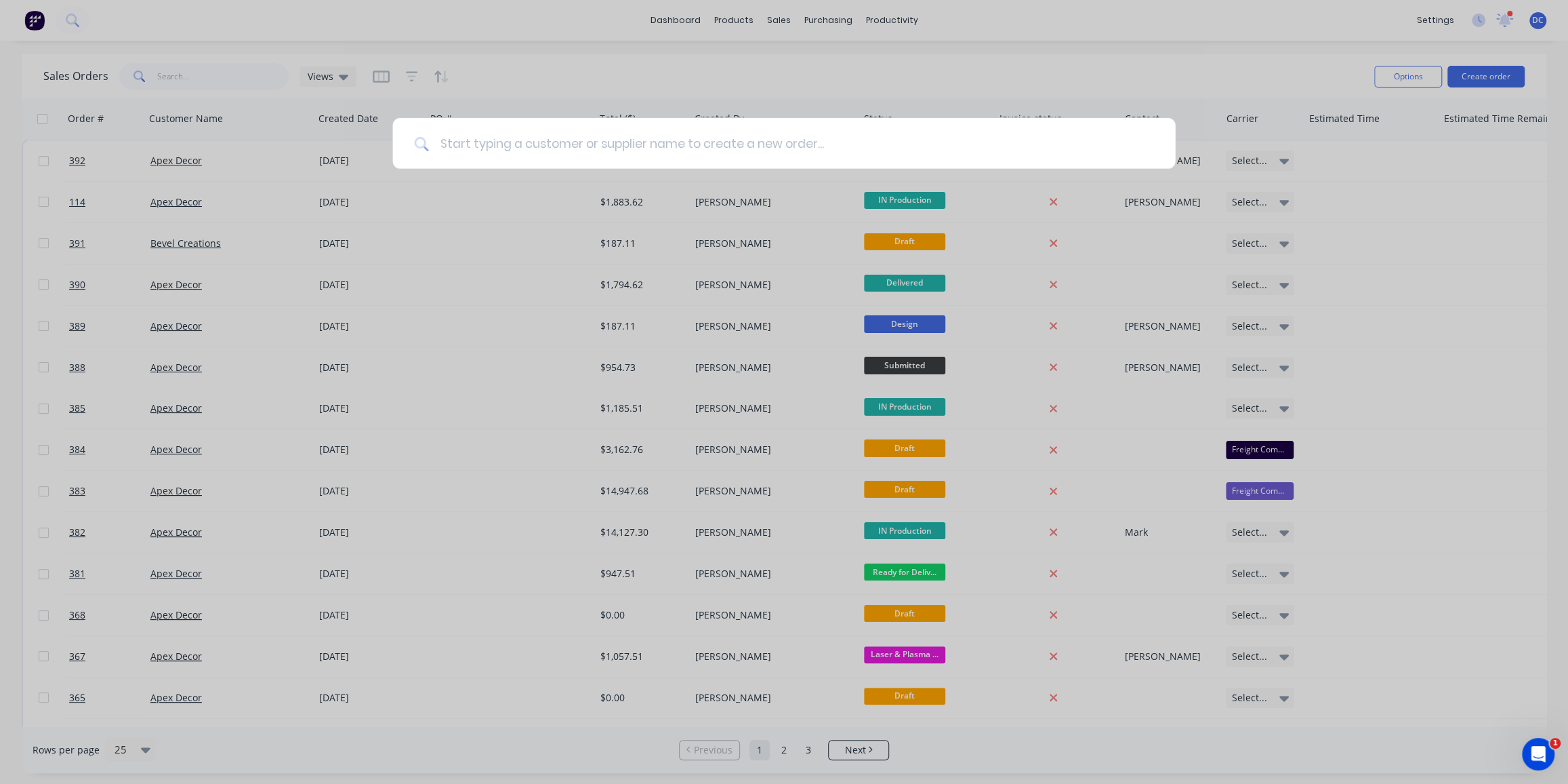
click at [489, 137] on input at bounding box center [791, 144] width 724 height 51
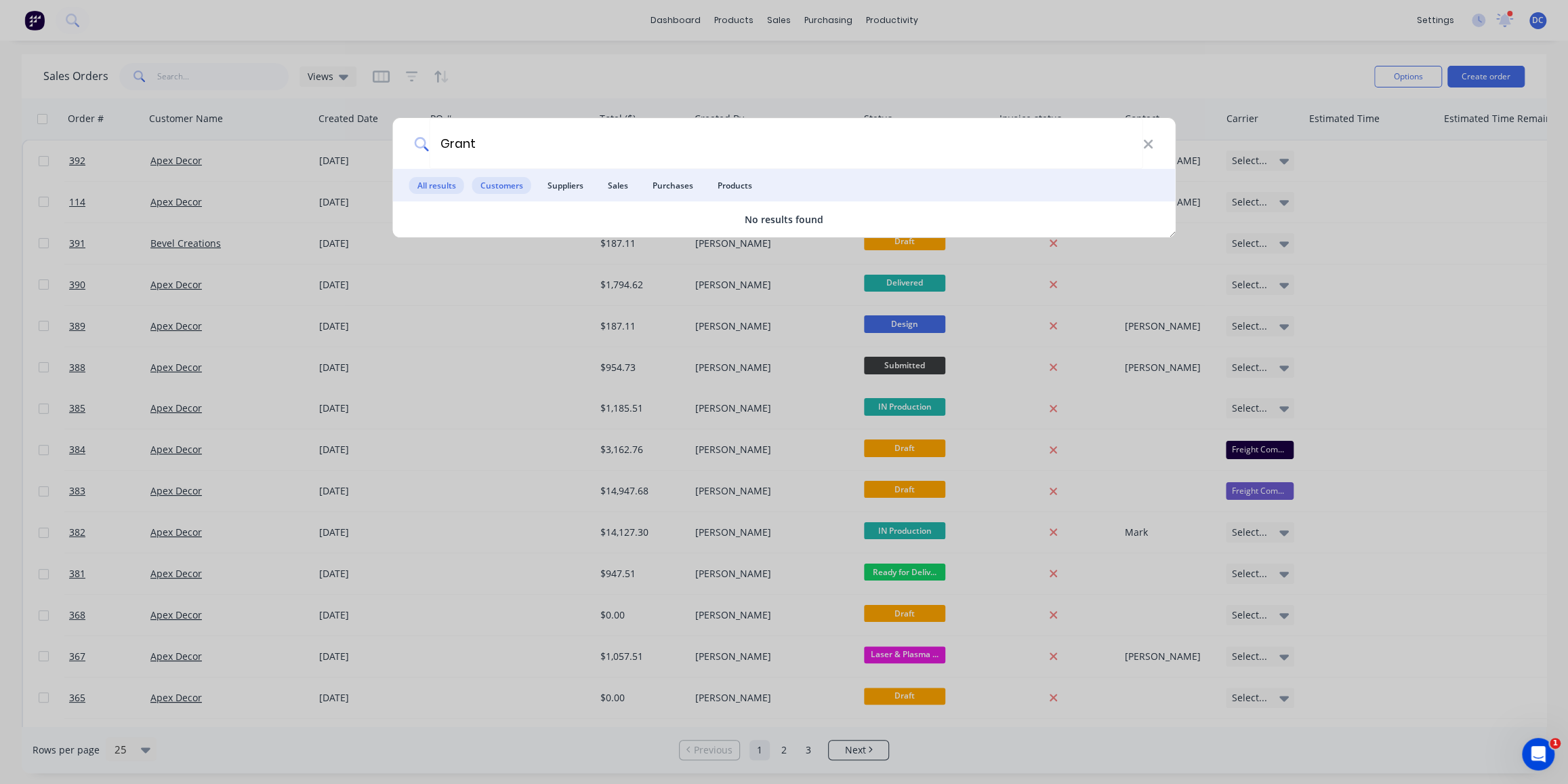
type input "Grant"
click at [490, 178] on span "Customers" at bounding box center [501, 185] width 59 height 17
click at [553, 183] on span "Suppliers" at bounding box center [566, 185] width 52 height 17
click at [603, 183] on span "Sales" at bounding box center [618, 185] width 37 height 17
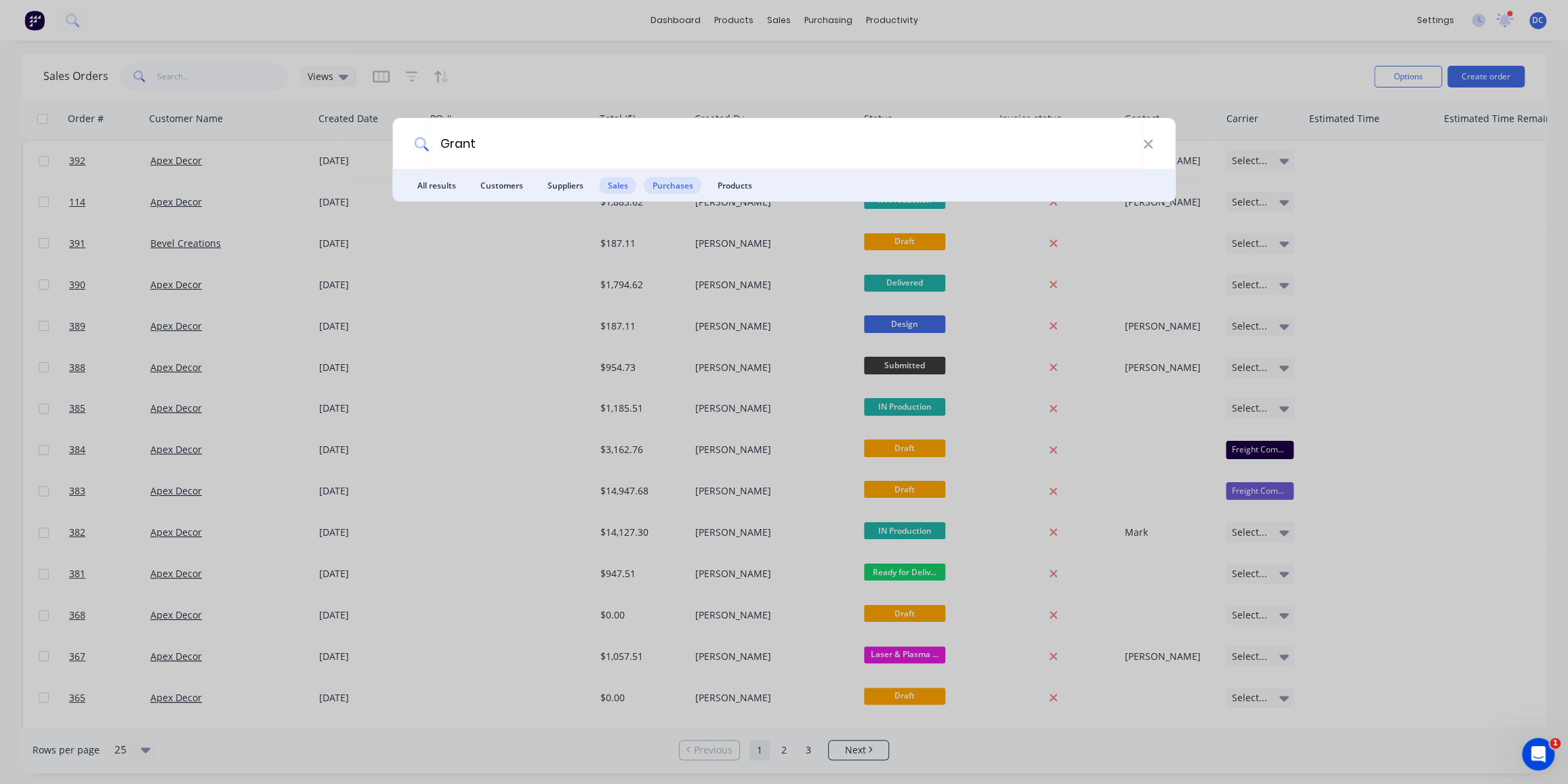
click at [681, 185] on span "Purchases" at bounding box center [672, 185] width 57 height 17
click at [638, 188] on ul "All results Customers Suppliers Sales Purchases Products" at bounding box center [784, 185] width 783 height 33
click at [616, 183] on span "Sales" at bounding box center [618, 185] width 37 height 17
click at [748, 185] on span "Products" at bounding box center [735, 185] width 51 height 17
click at [1155, 149] on div "Grant" at bounding box center [784, 144] width 783 height 51
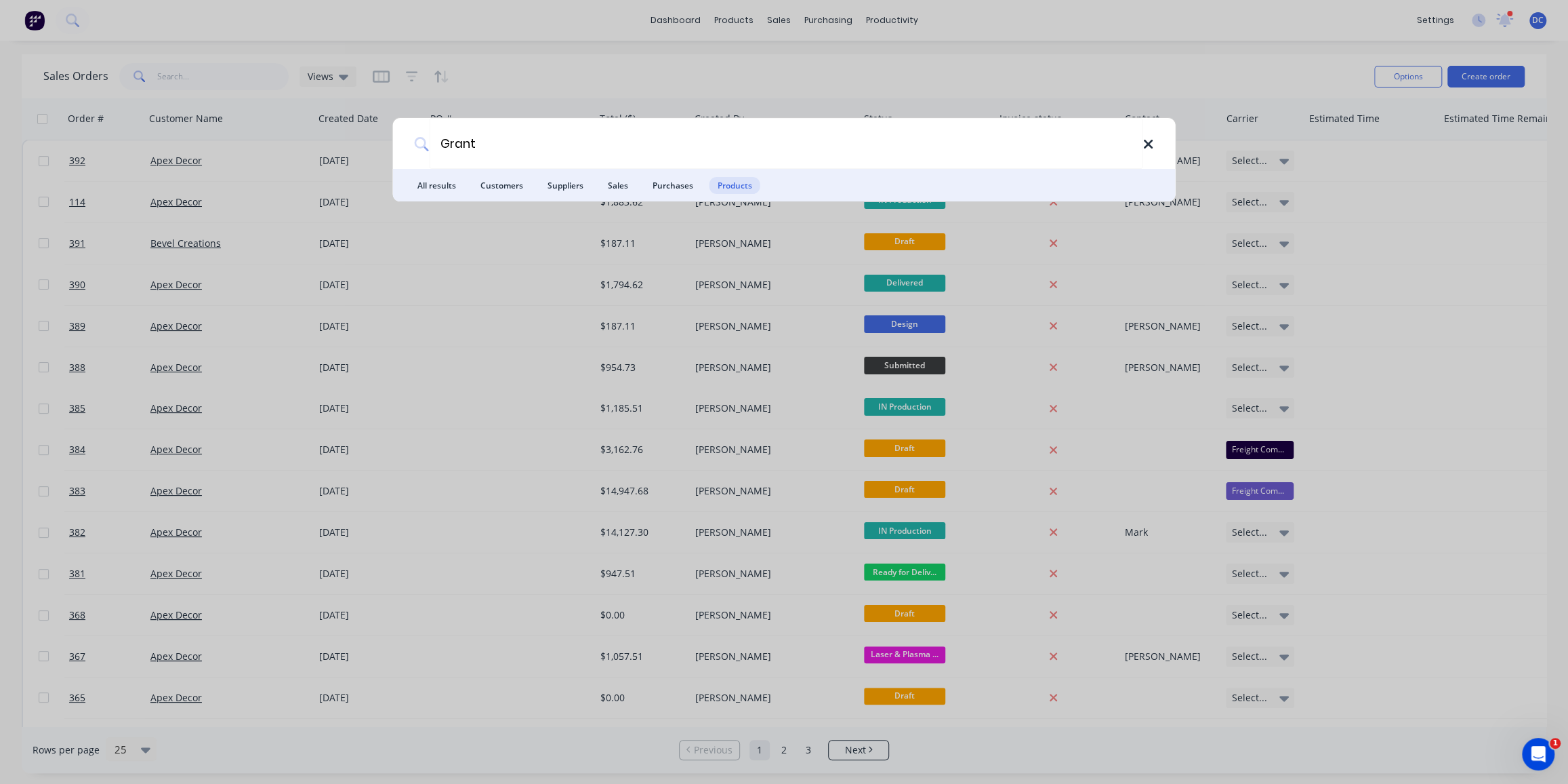
click at [1149, 145] on icon at bounding box center [1148, 144] width 9 height 9
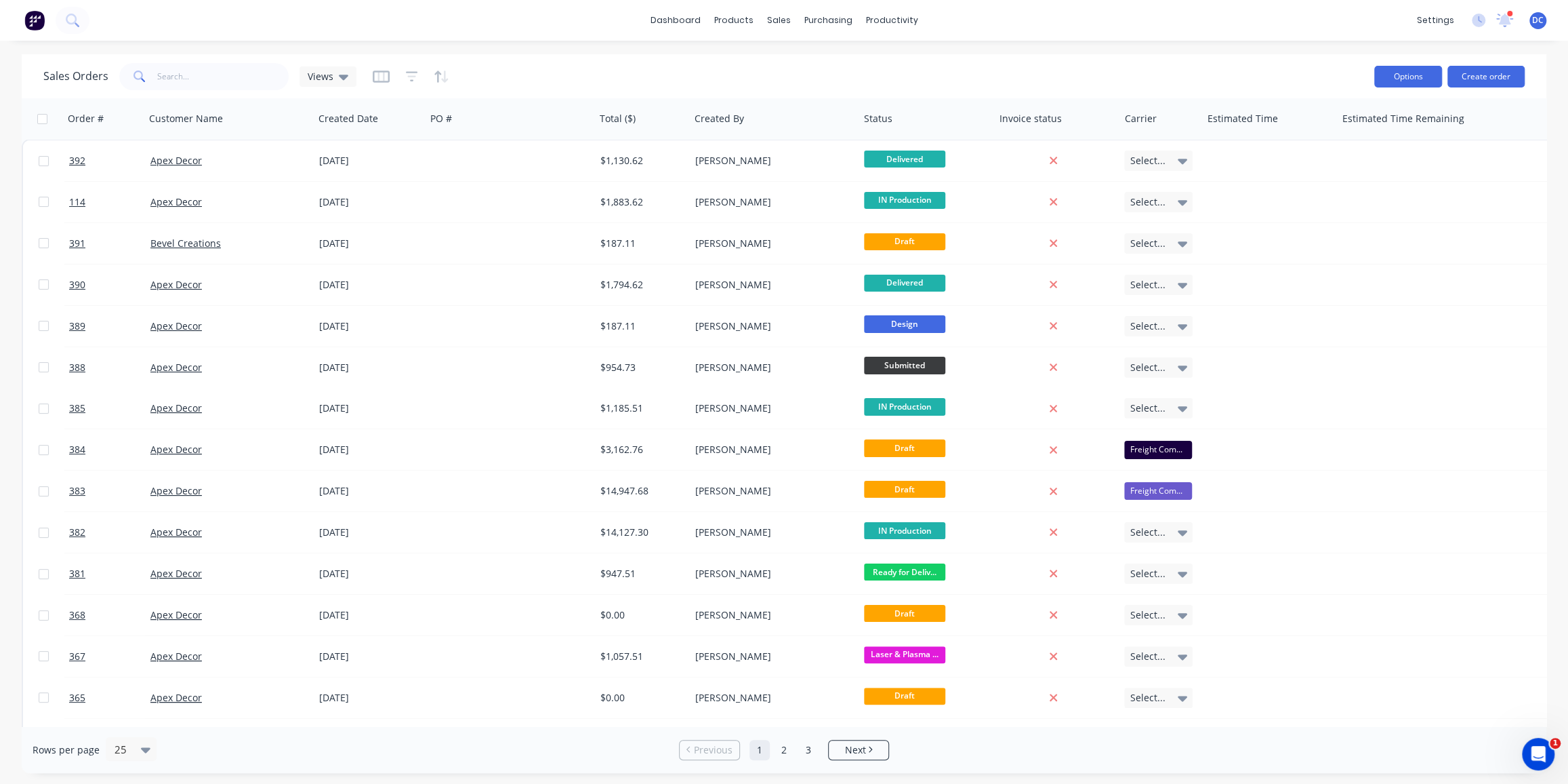
click at [1385, 76] on button "Options" at bounding box center [1408, 77] width 68 height 22
click at [1150, 81] on div "Sales Orders Views" at bounding box center [703, 76] width 1320 height 33
click at [411, 75] on icon "button" at bounding box center [411, 76] width 9 height 2
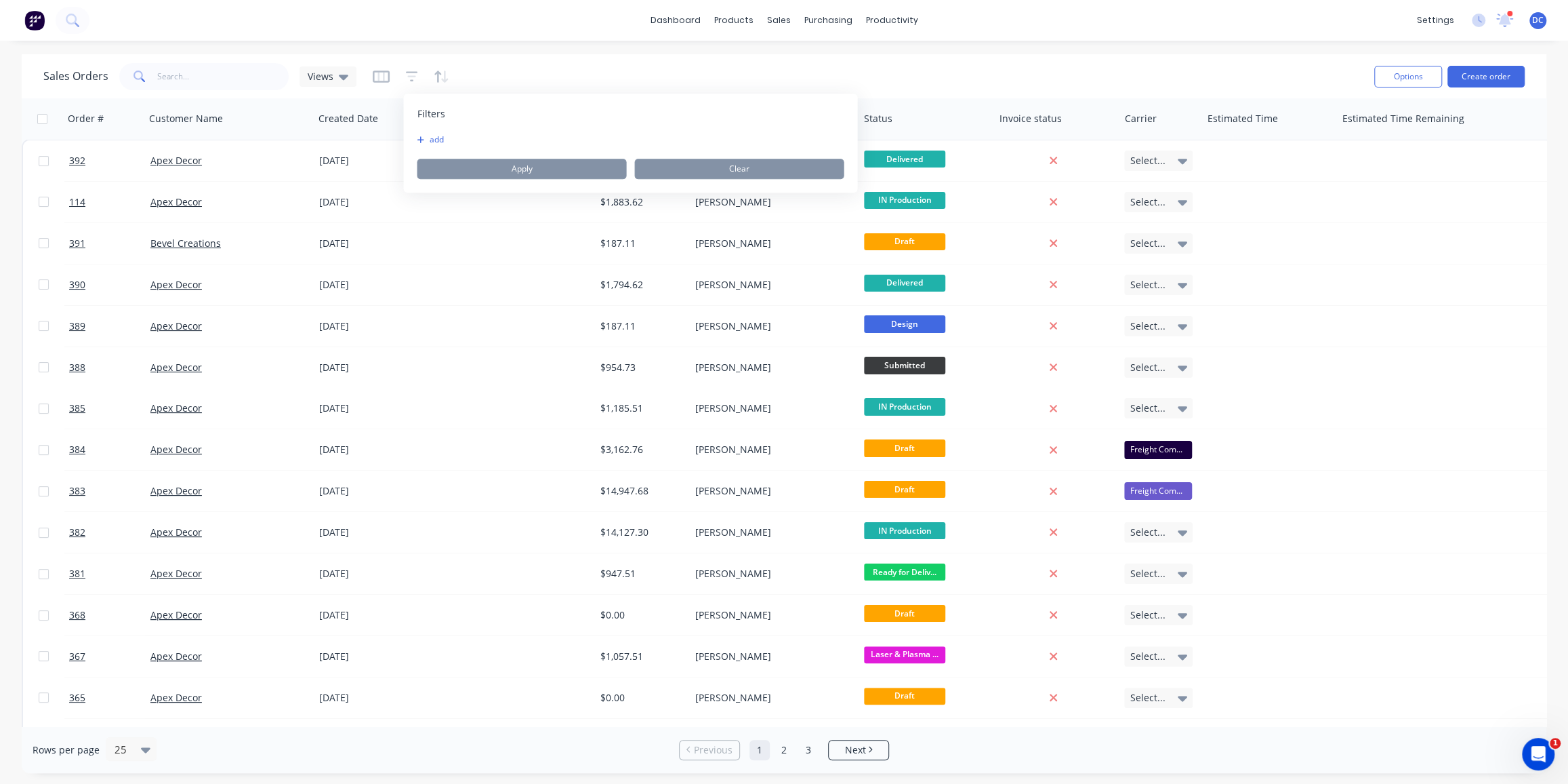
click at [423, 138] on icon "button" at bounding box center [420, 139] width 8 height 8
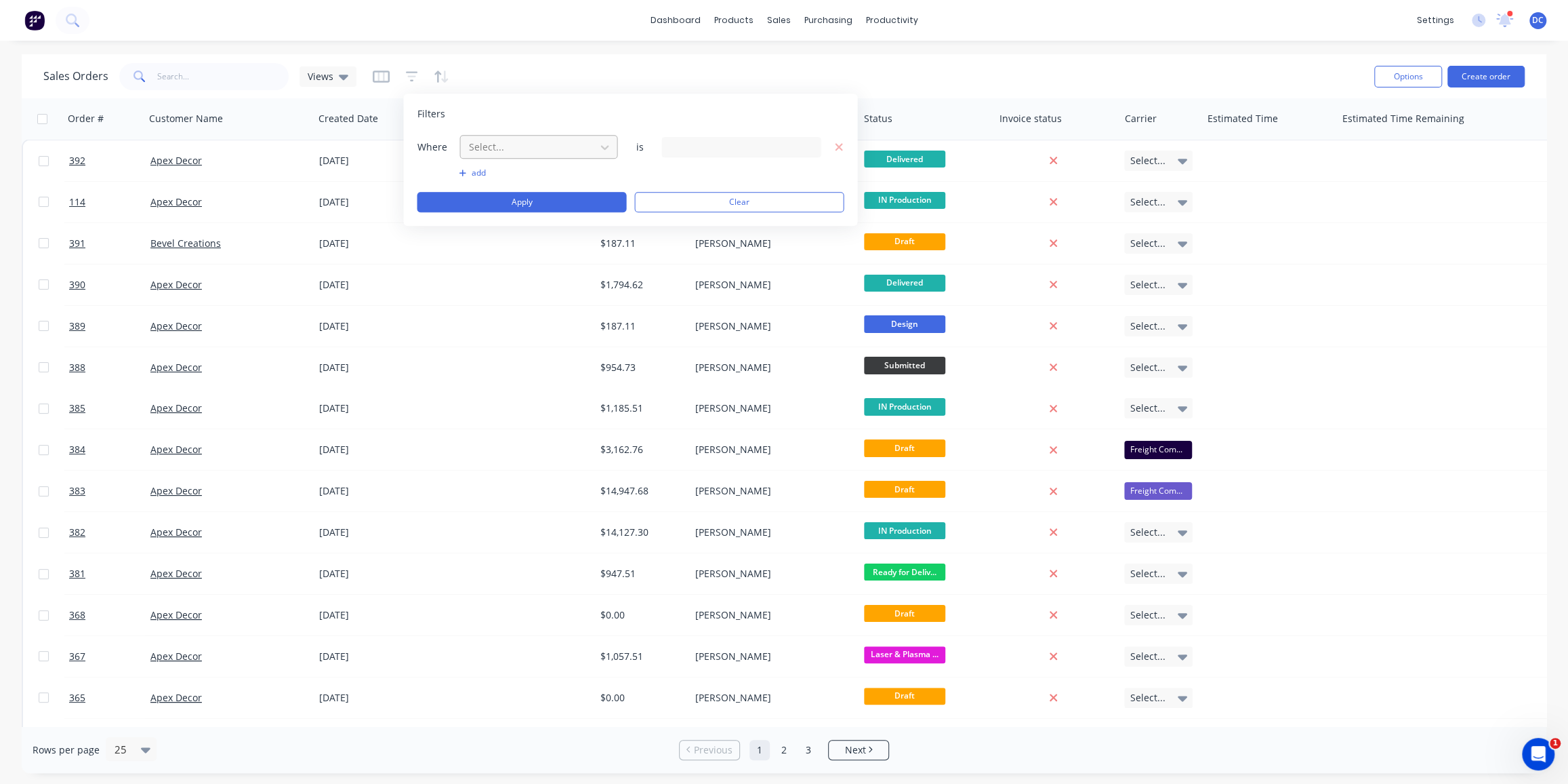
click at [497, 138] on div at bounding box center [527, 146] width 122 height 17
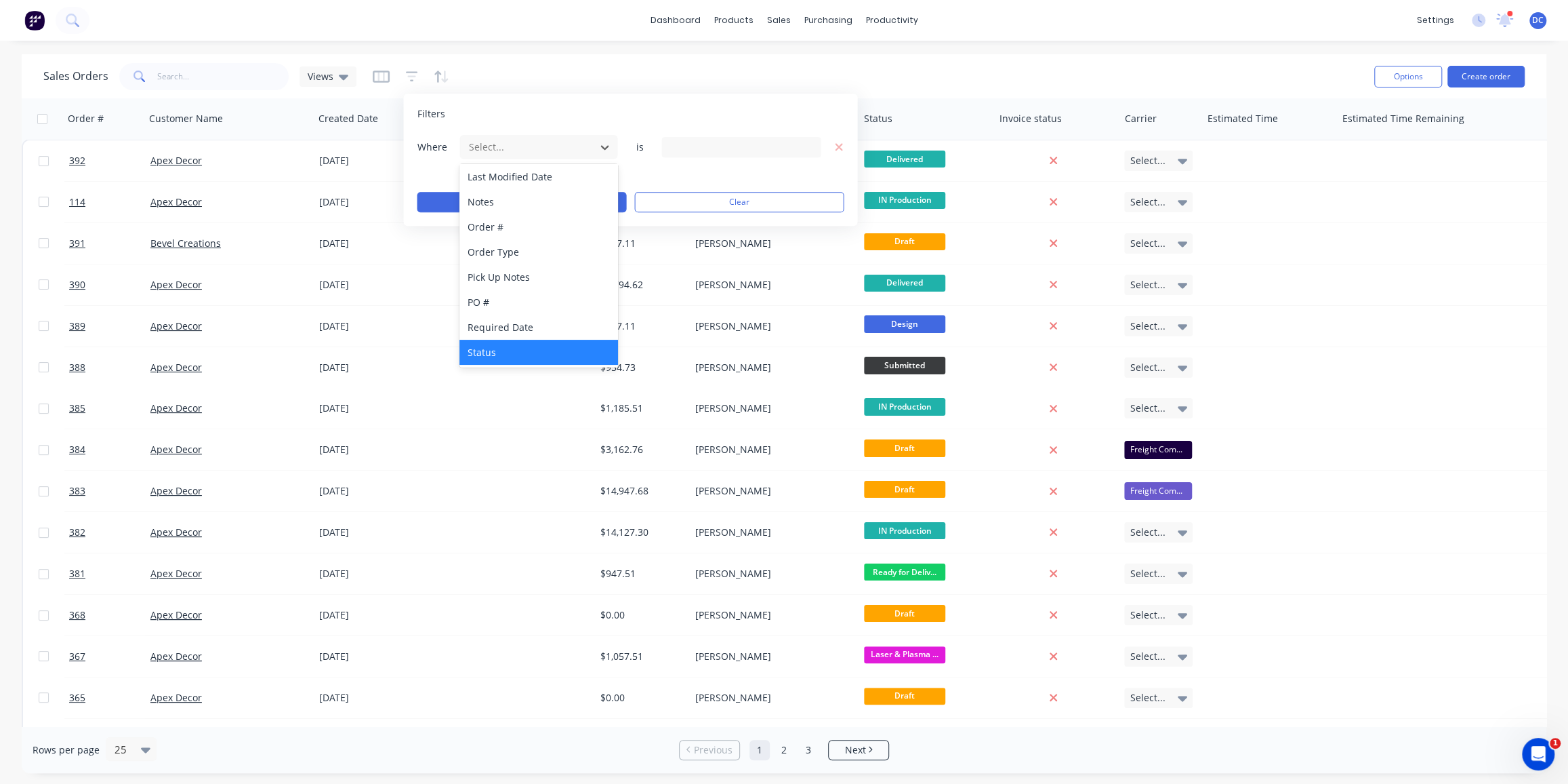
click at [502, 347] on div "Status" at bounding box center [538, 352] width 158 height 25
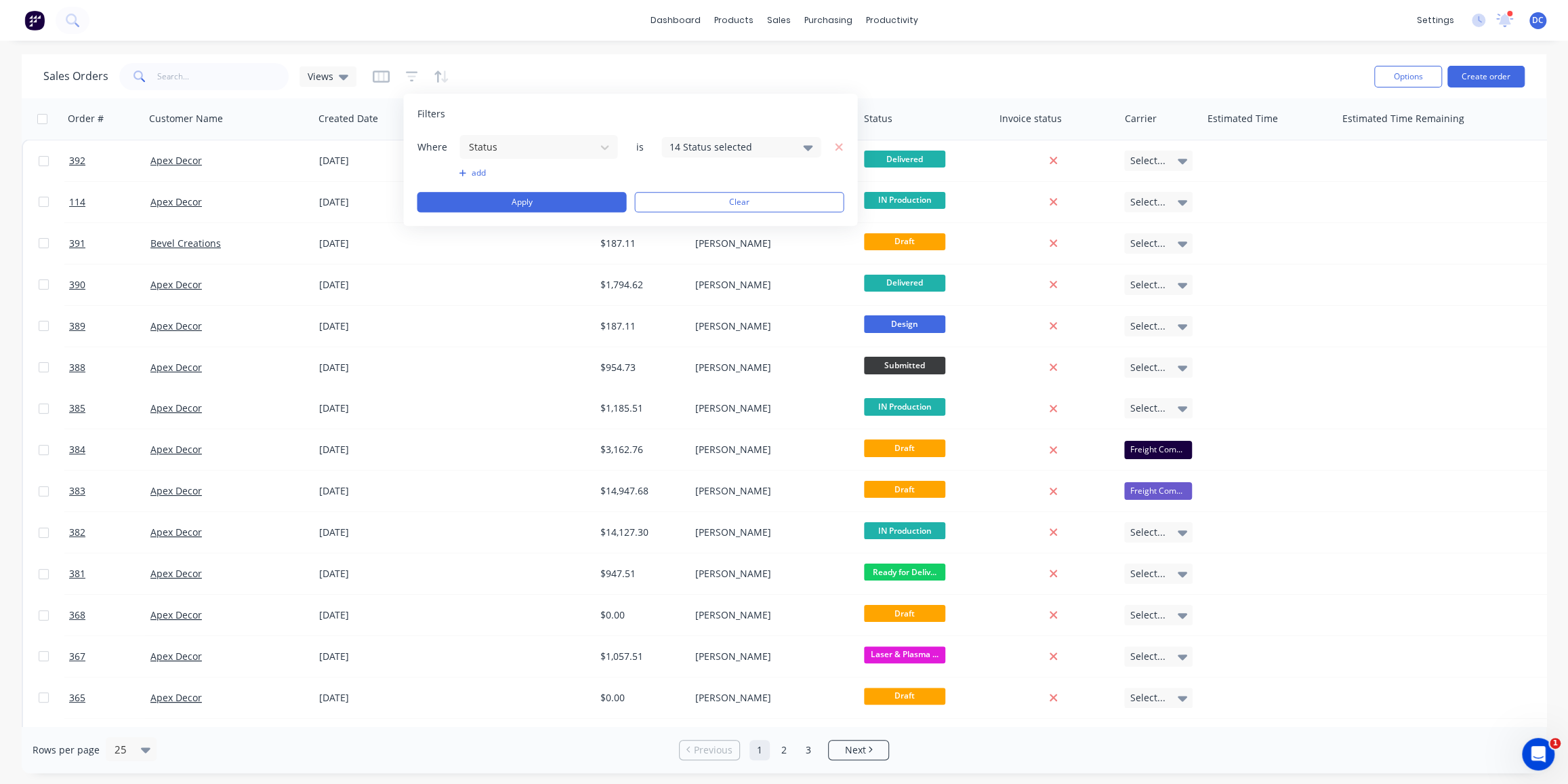
click at [692, 152] on div "14 Status selected" at bounding box center [730, 146] width 123 height 14
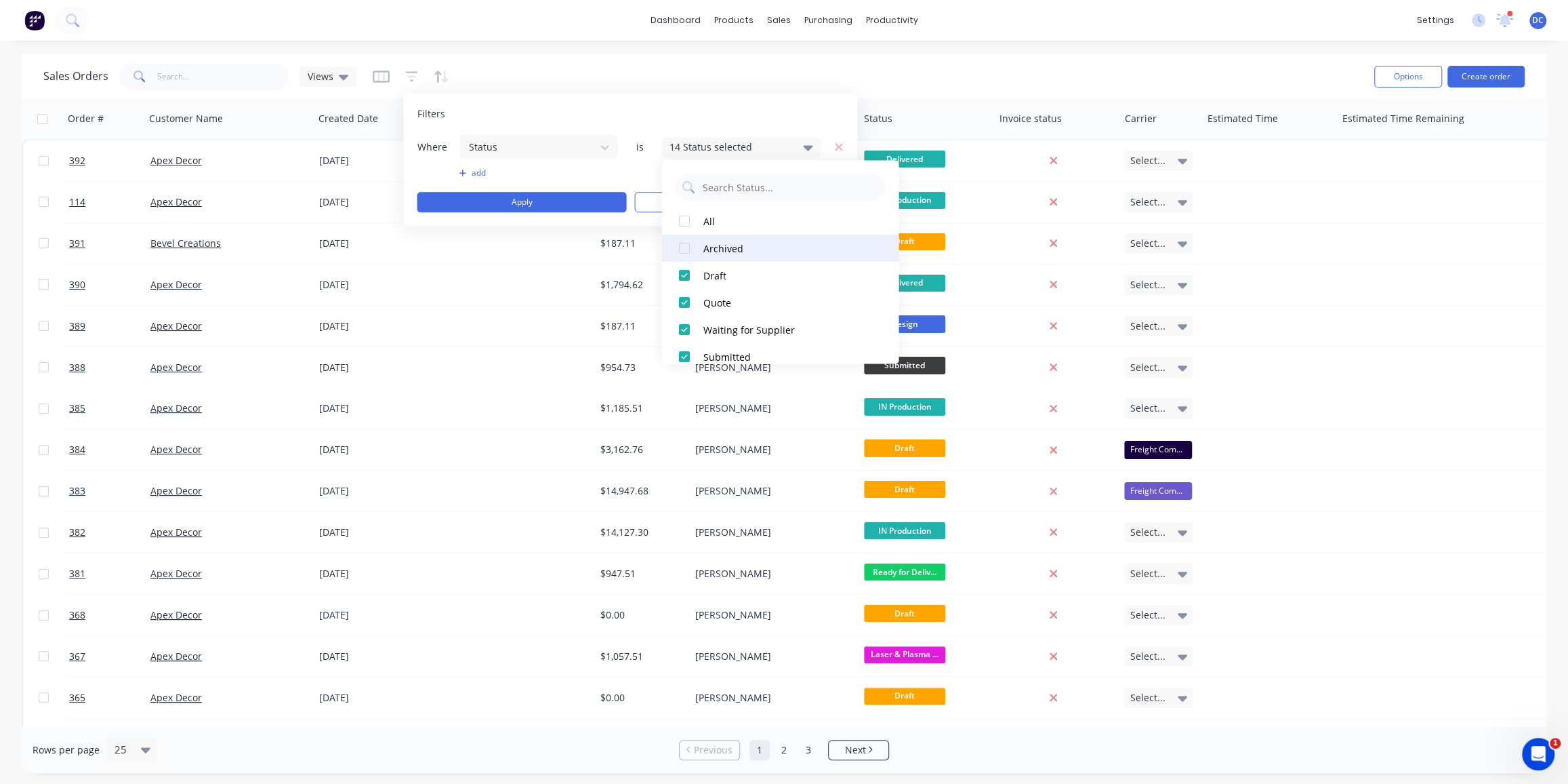
click at [686, 256] on div at bounding box center [684, 248] width 27 height 27
click at [577, 204] on button "Apply" at bounding box center [521, 202] width 210 height 21
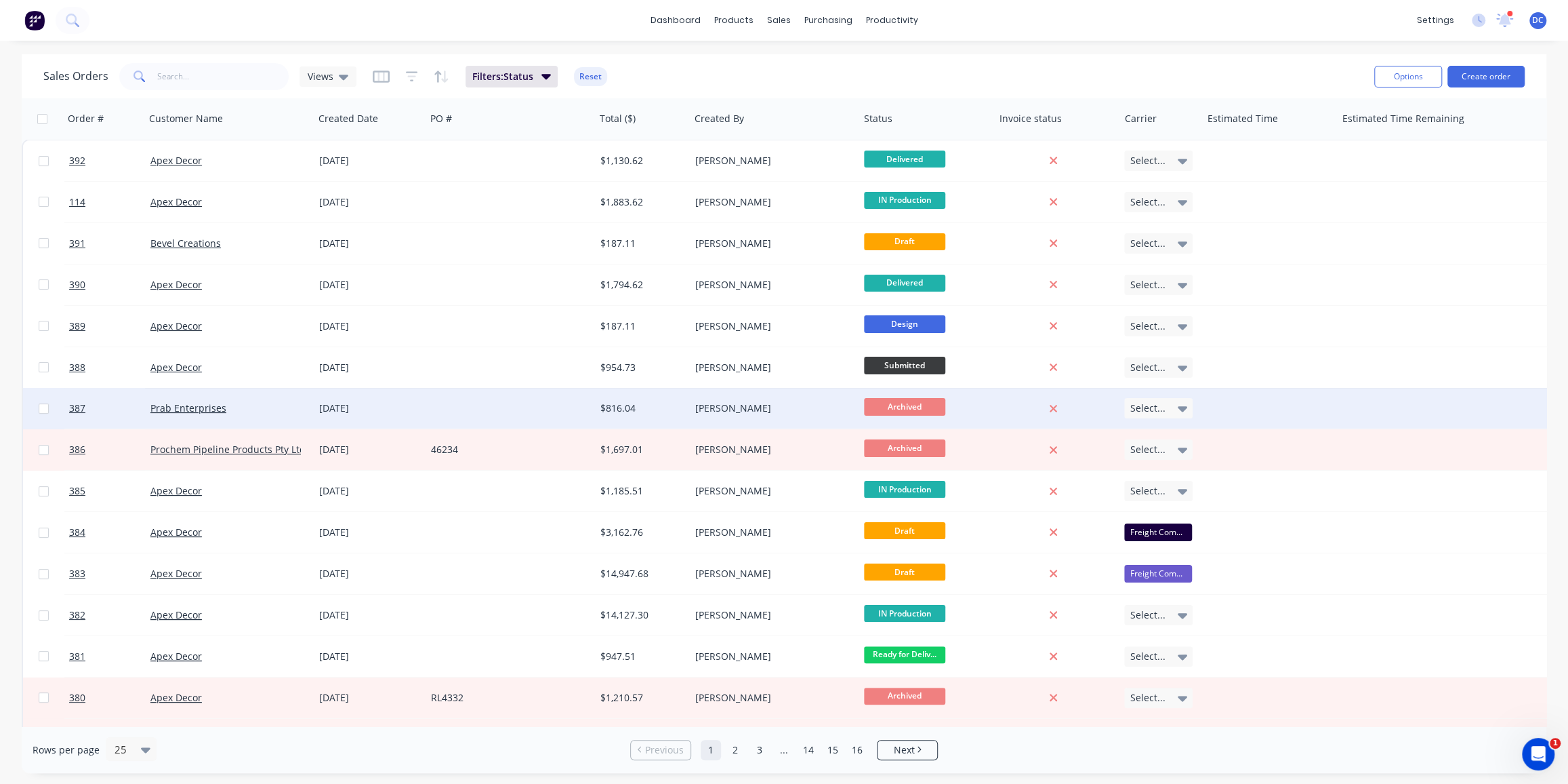
click at [566, 398] on div at bounding box center [510, 408] width 169 height 41
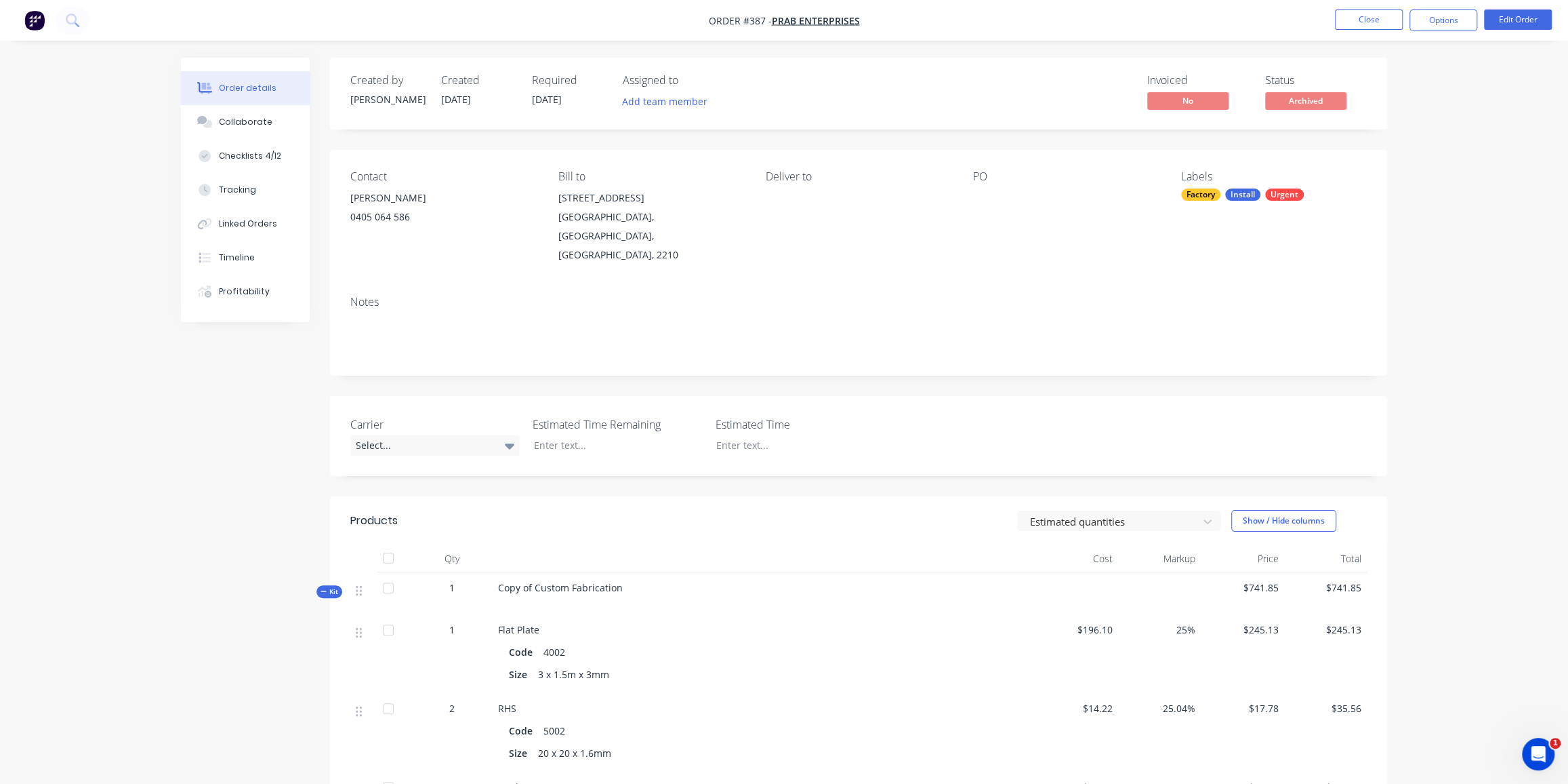
click at [44, 25] on img "button" at bounding box center [35, 21] width 20 height 21
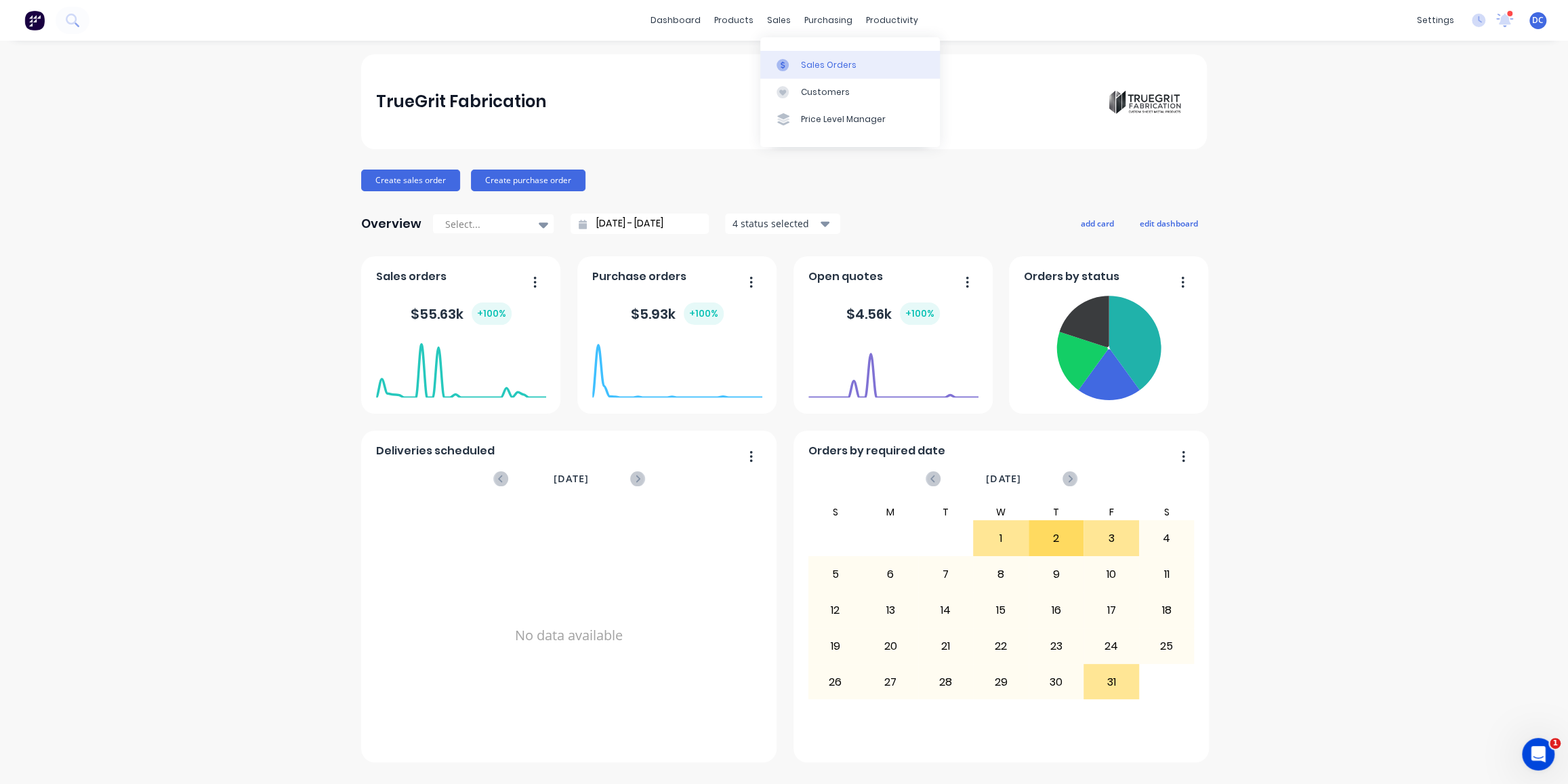
click at [796, 57] on link "Sales Orders" at bounding box center [850, 64] width 180 height 27
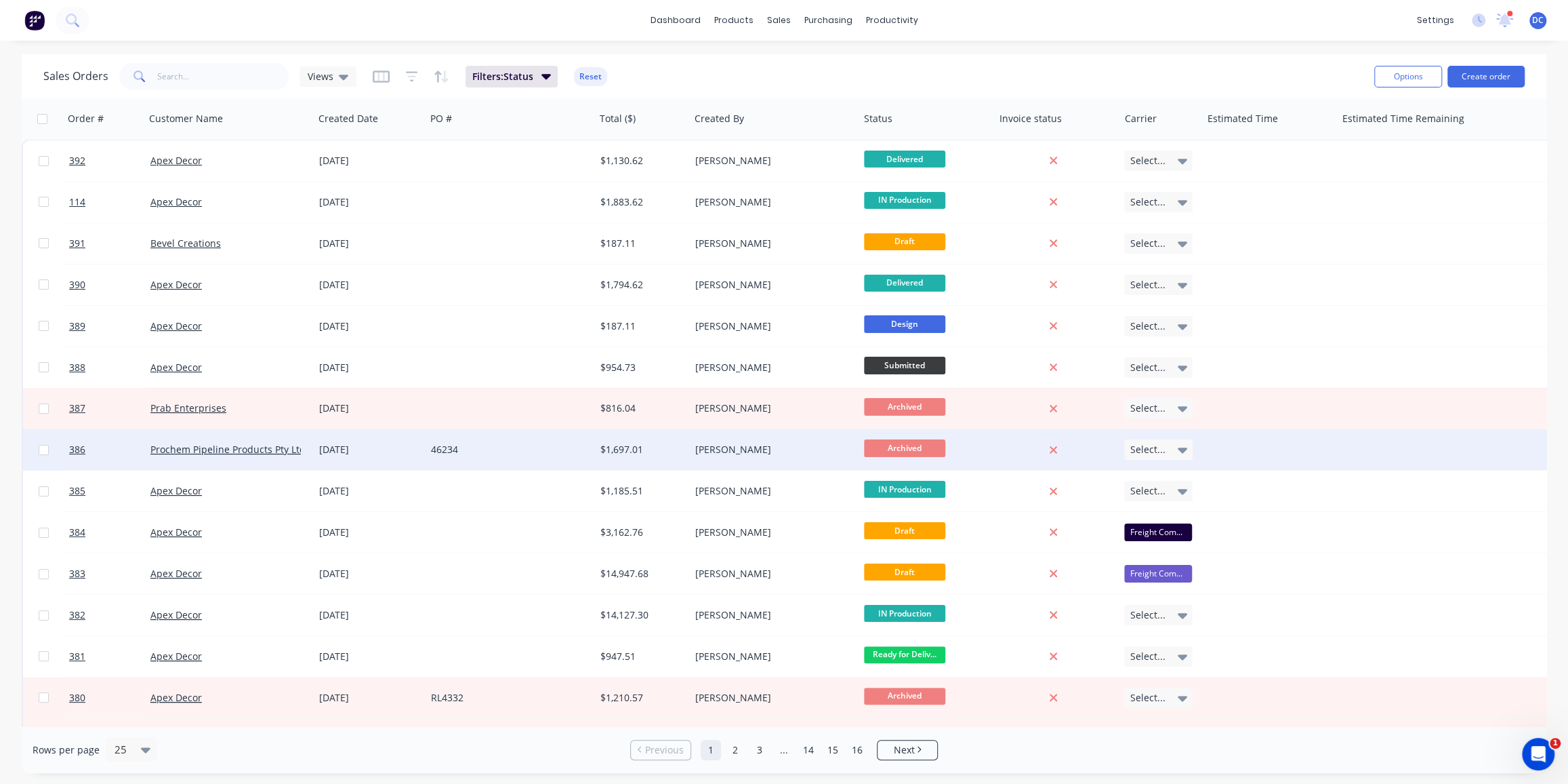
click at [542, 453] on div "46234" at bounding box center [506, 450] width 150 height 14
